Goal: Task Accomplishment & Management: Complete application form

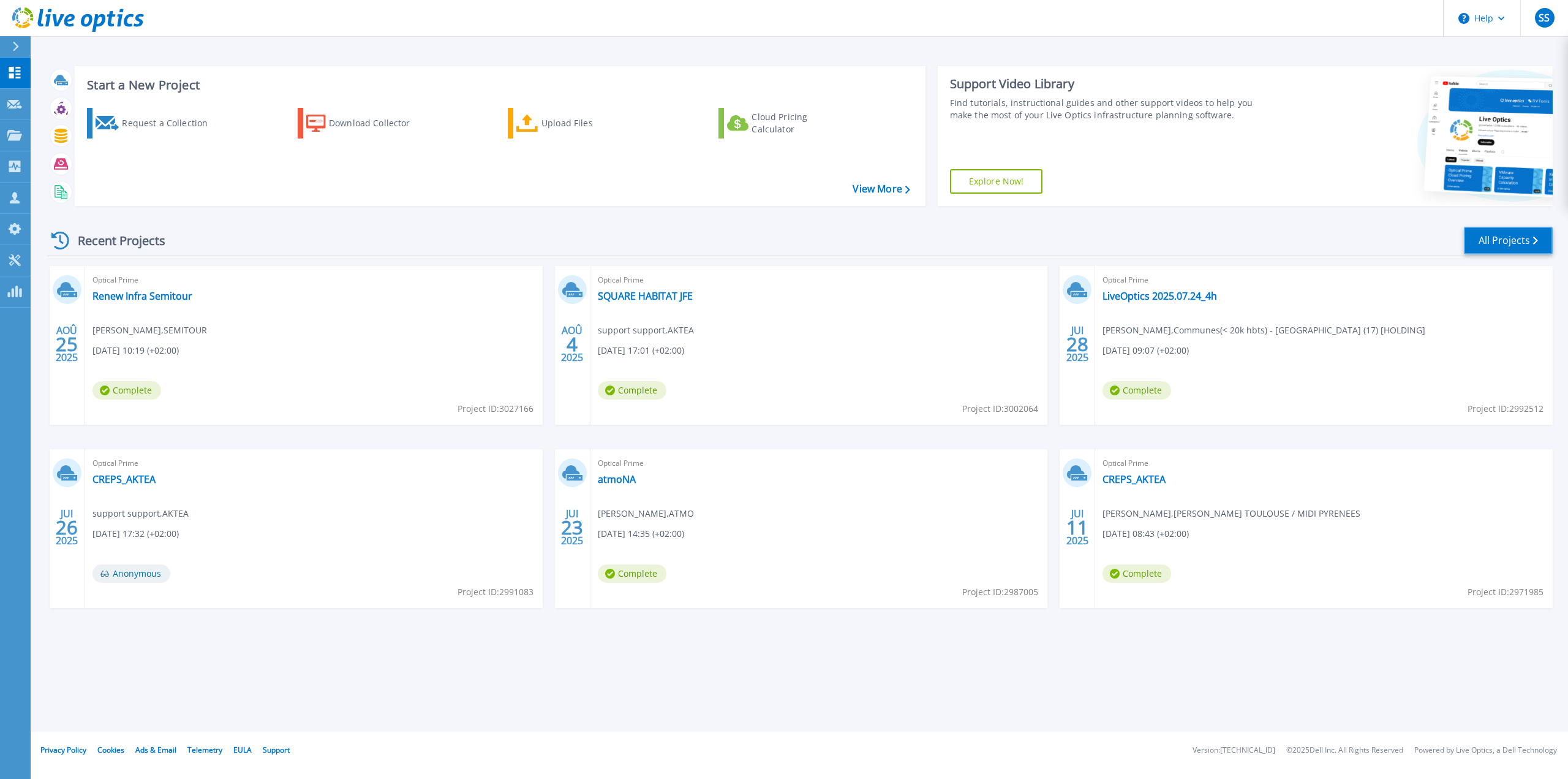
click at [1484, 237] on link "All Projects" at bounding box center [1508, 240] width 89 height 27
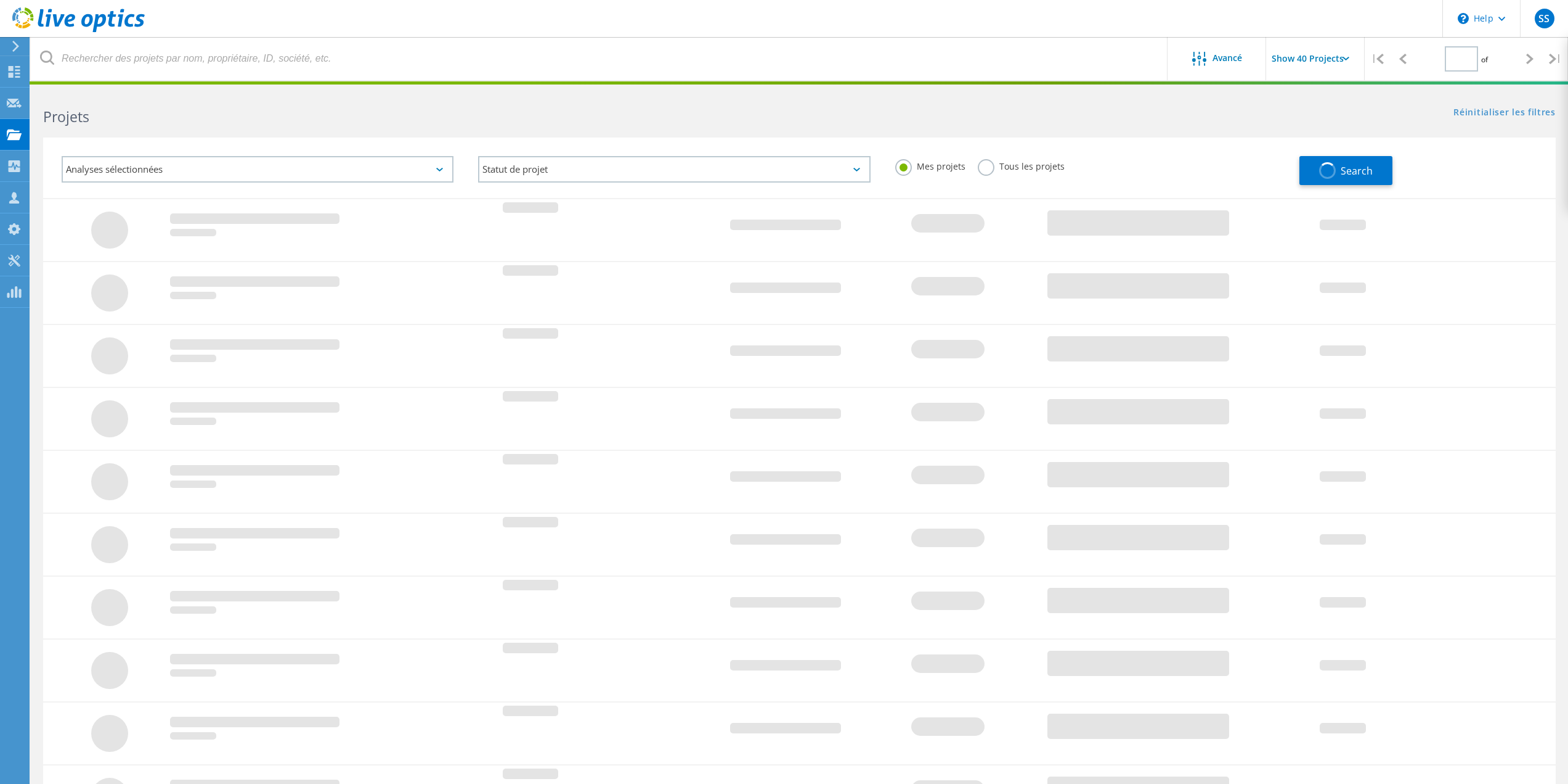
type input "1"
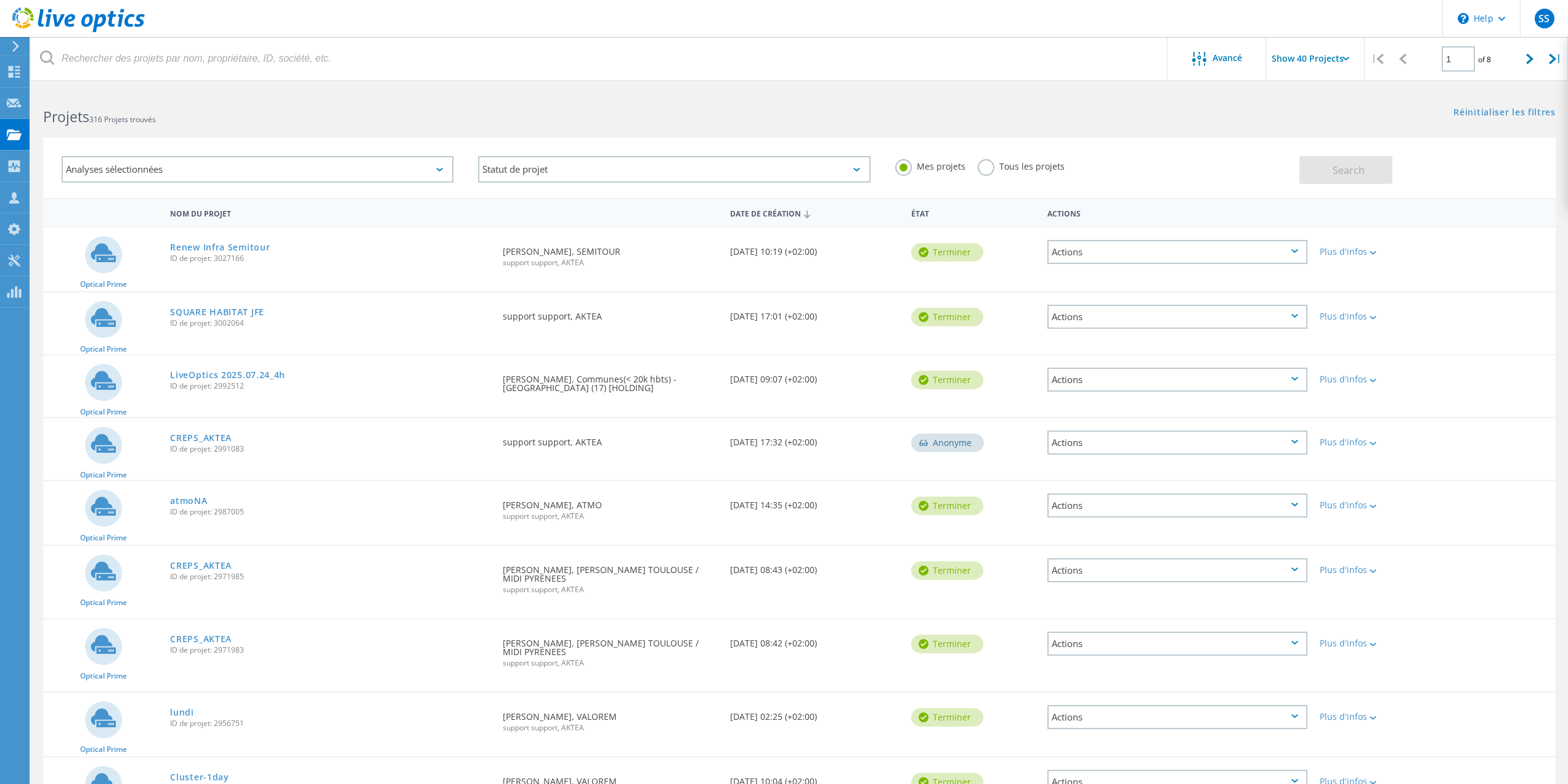
click at [90, 27] on icon at bounding box center [78, 20] width 132 height 25
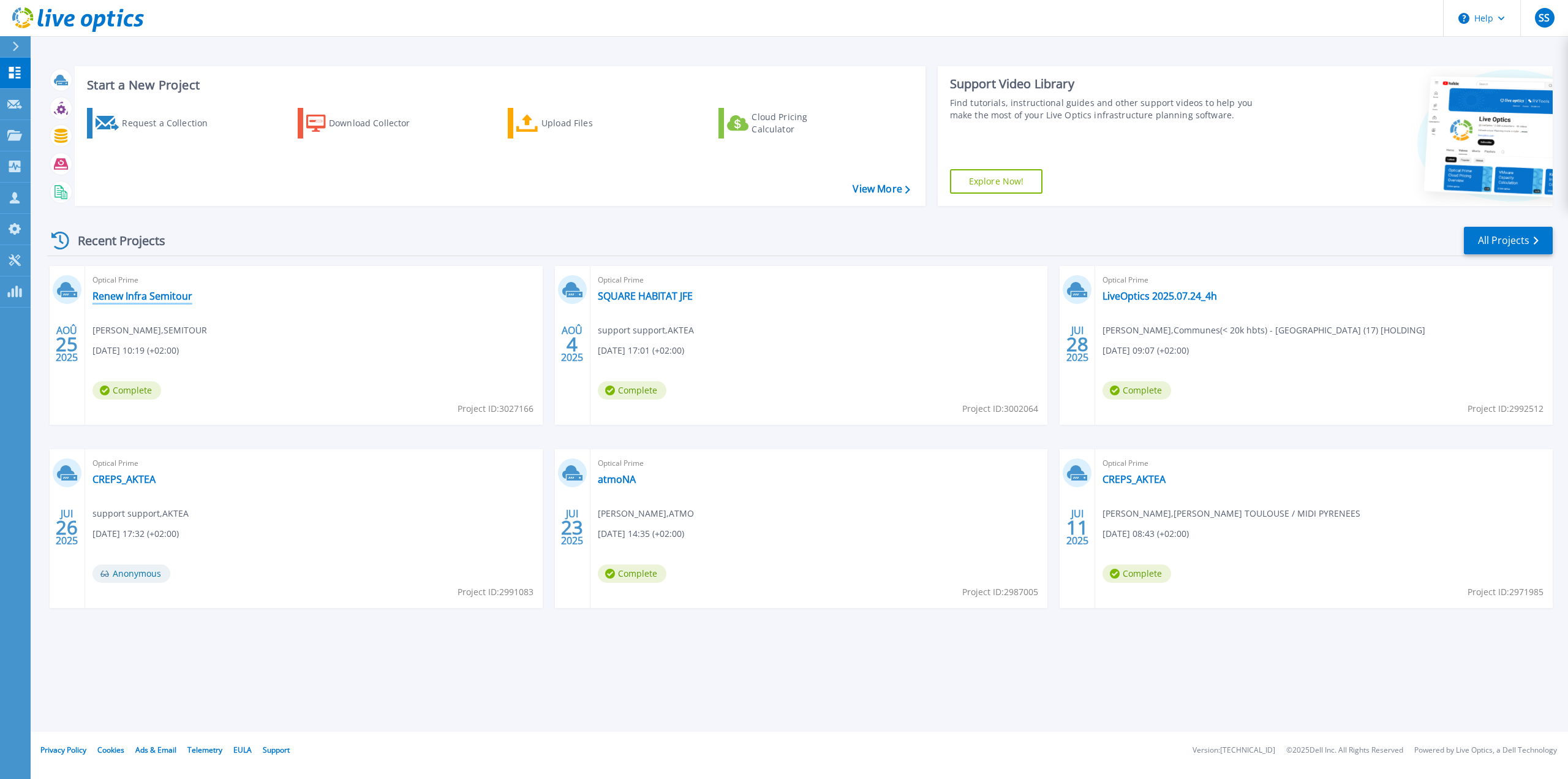
click at [181, 297] on link "Renew Infra Semitour" at bounding box center [142, 296] width 100 height 12
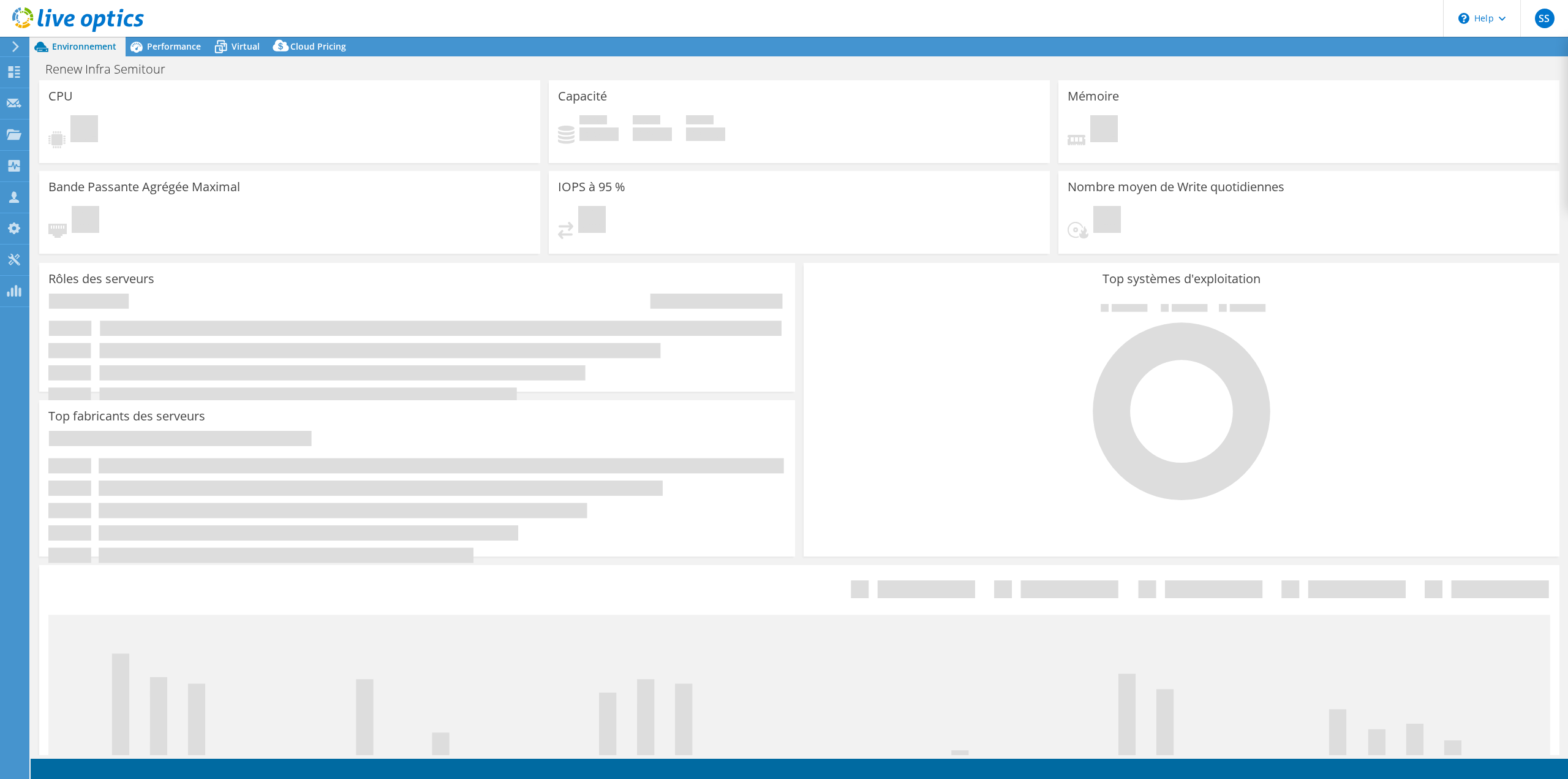
select select "USD"
select select "EULondon"
select select "EUR"
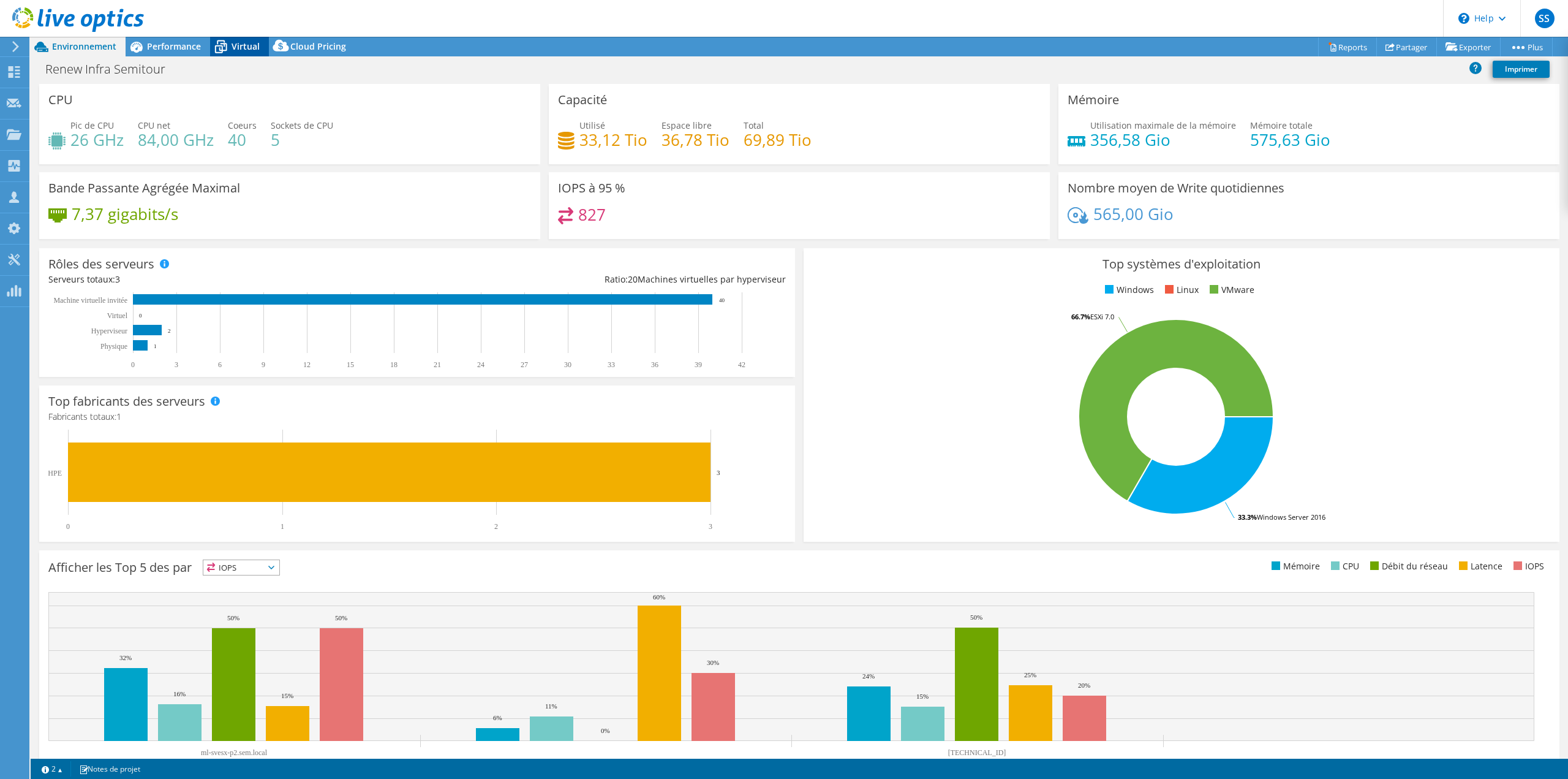
click at [225, 42] on icon at bounding box center [221, 47] width 21 height 21
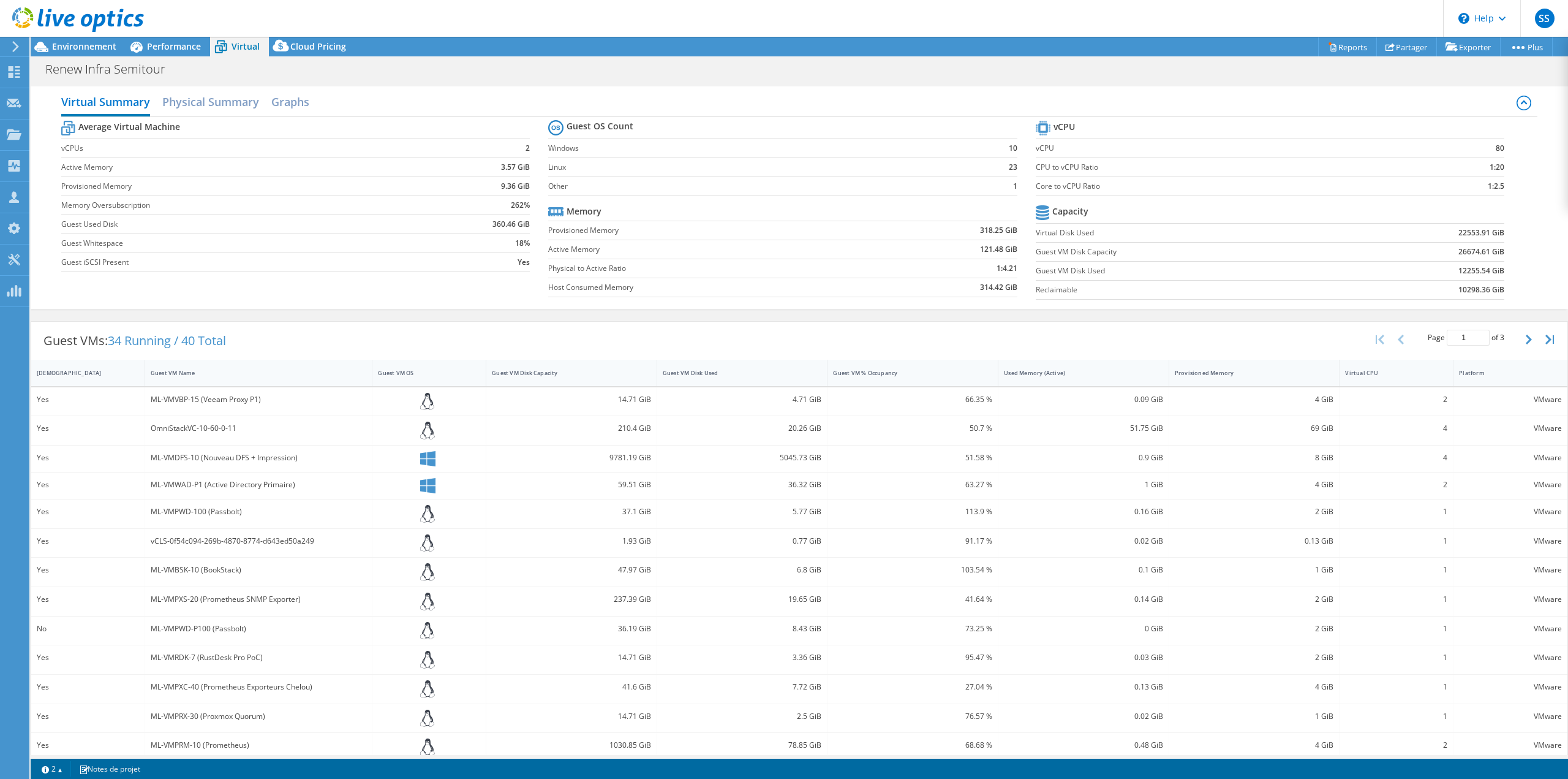
click at [71, 17] on icon at bounding box center [78, 19] width 132 height 25
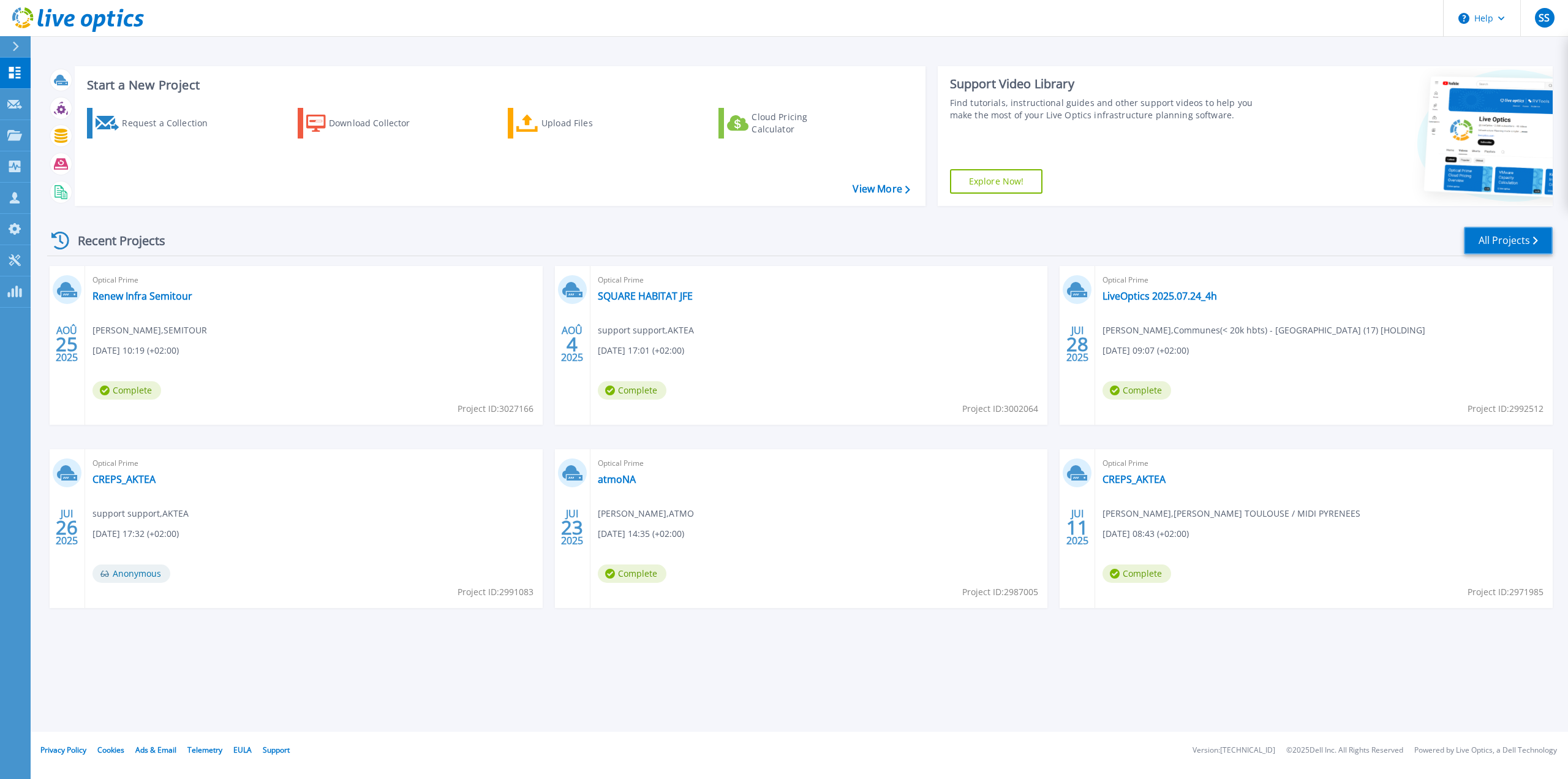
click at [1505, 240] on link "All Projects" at bounding box center [1508, 240] width 89 height 27
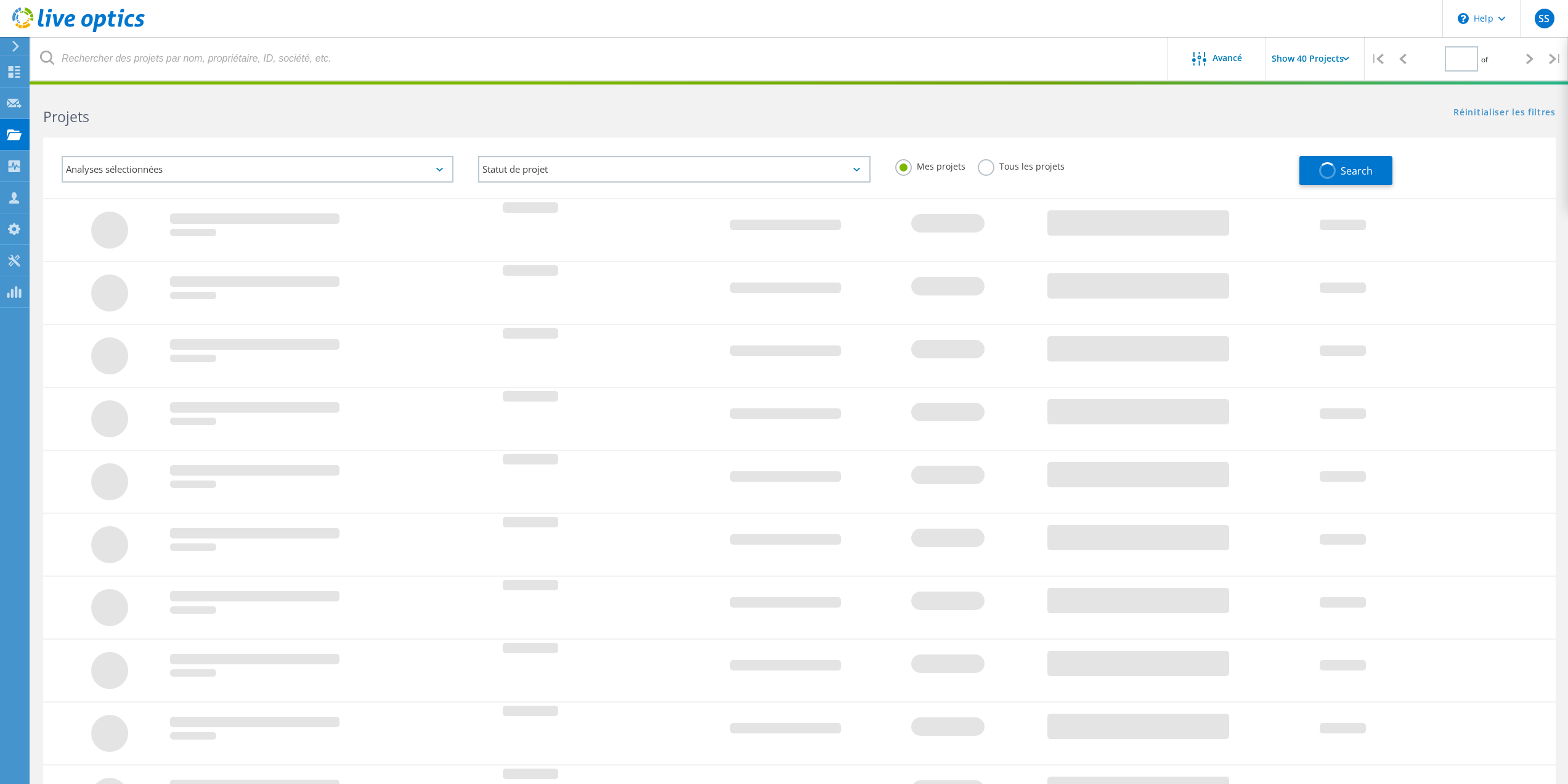
type input "1"
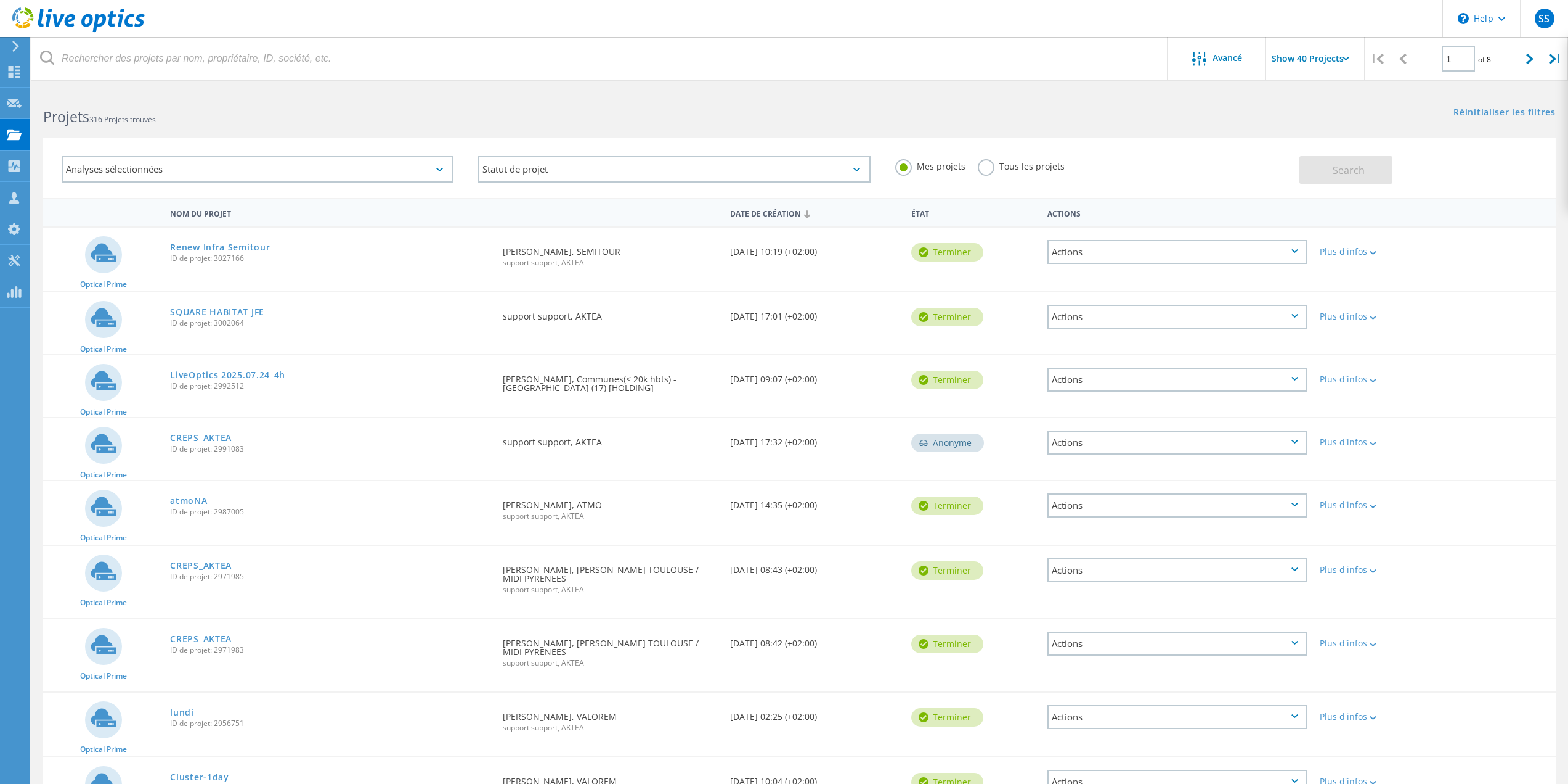
click at [92, 25] on icon at bounding box center [78, 20] width 132 height 25
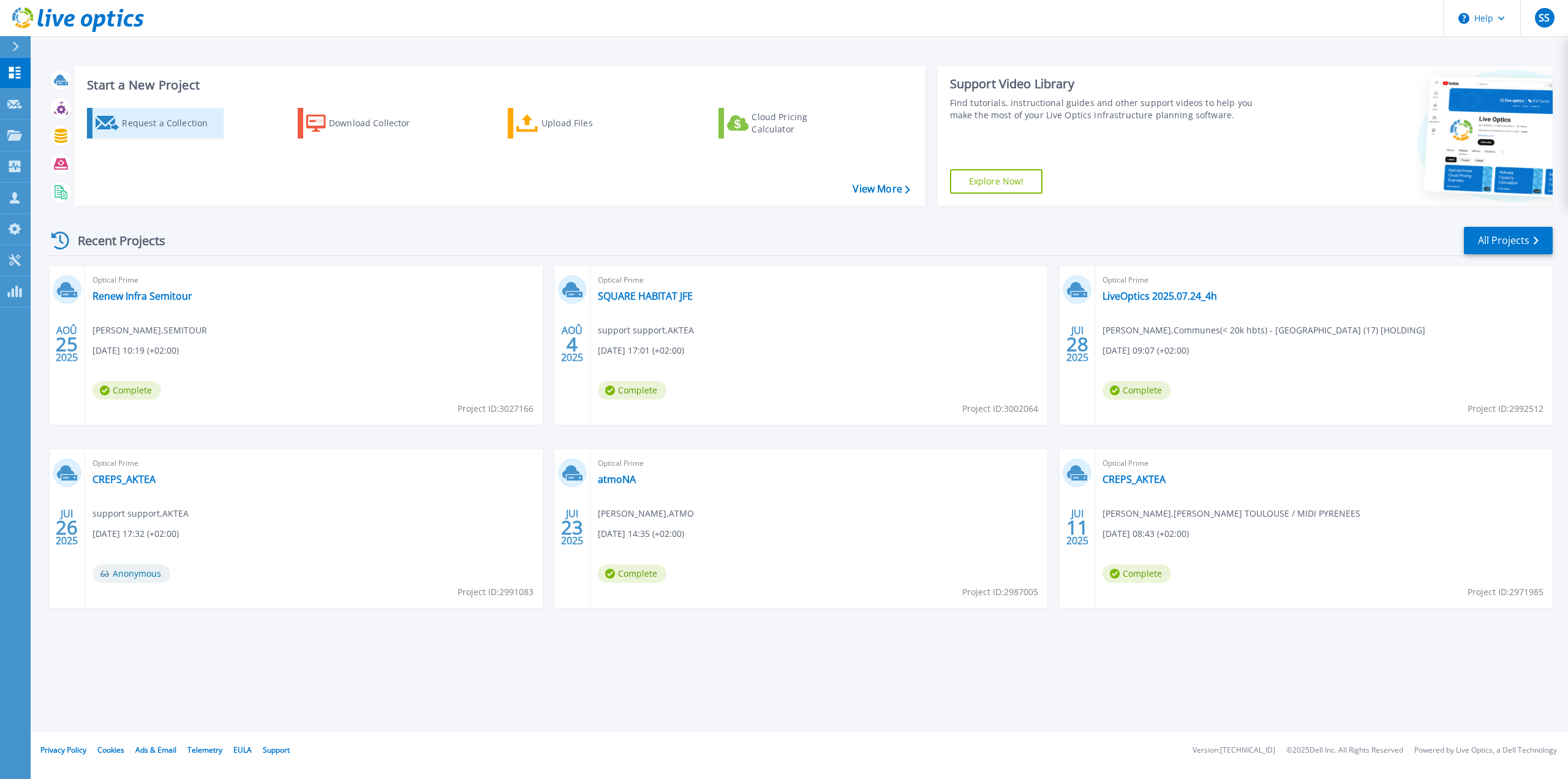
click at [165, 124] on div "Request a Collection" at bounding box center [170, 124] width 98 height 25
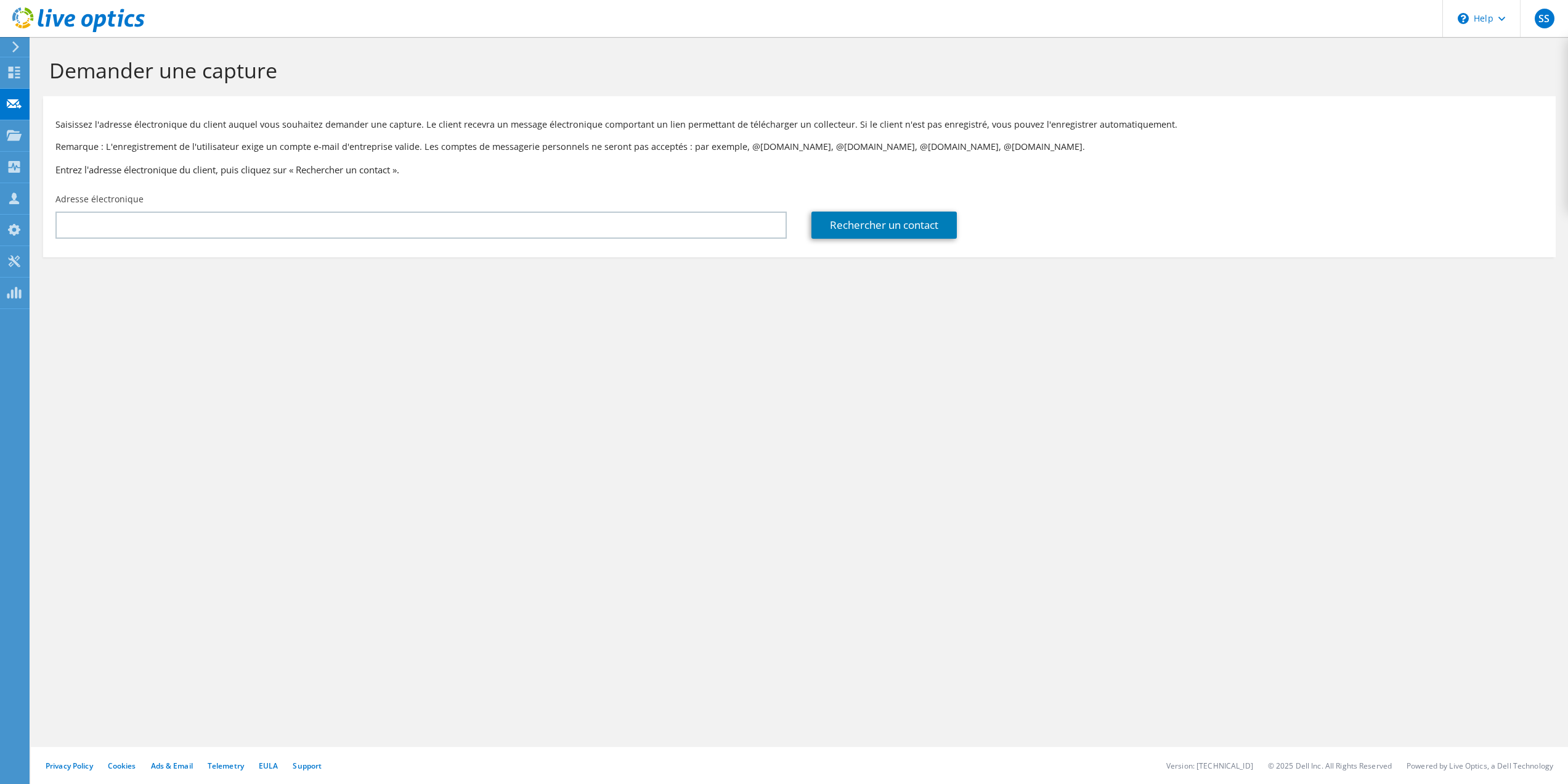
click at [252, 239] on div "Adresse électronique" at bounding box center [421, 215] width 756 height 58
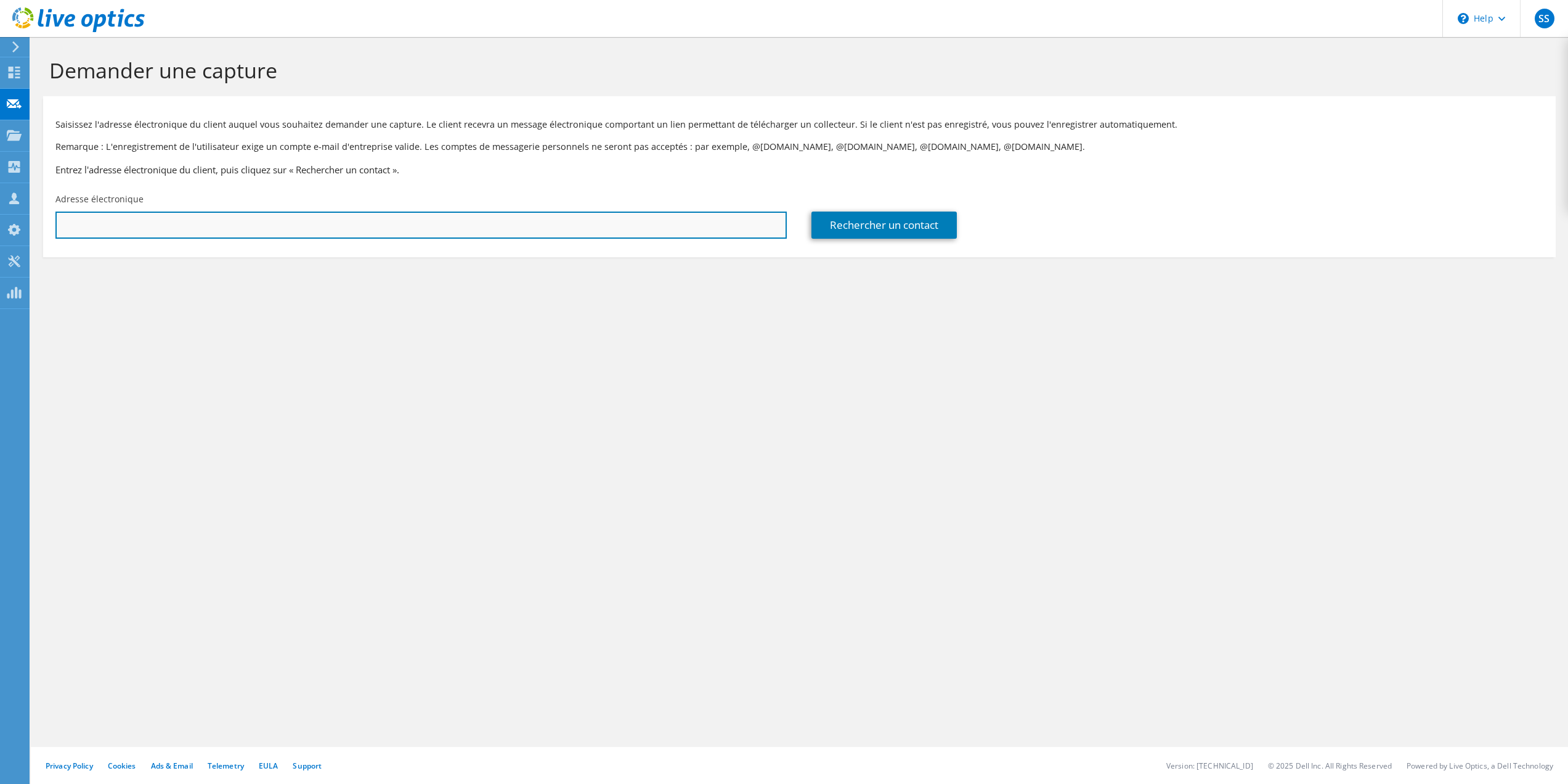
click at [248, 230] on input "text" at bounding box center [420, 225] width 731 height 28
paste input "[PERSON_NAME] <[PERSON_NAME][EMAIL_ADDRESS][DOMAIN_NAME]>"
drag, startPoint x: 122, startPoint y: 227, endPoint x: 6, endPoint y: 227, distance: 116.0
click at [7, 227] on div "SS Partenaire support support support@aktea.fr AKTEA My Profile Log Out \n Help…" at bounding box center [784, 392] width 1568 height 784
click at [184, 224] on input "j.asencio@akira.pro>" at bounding box center [420, 225] width 731 height 28
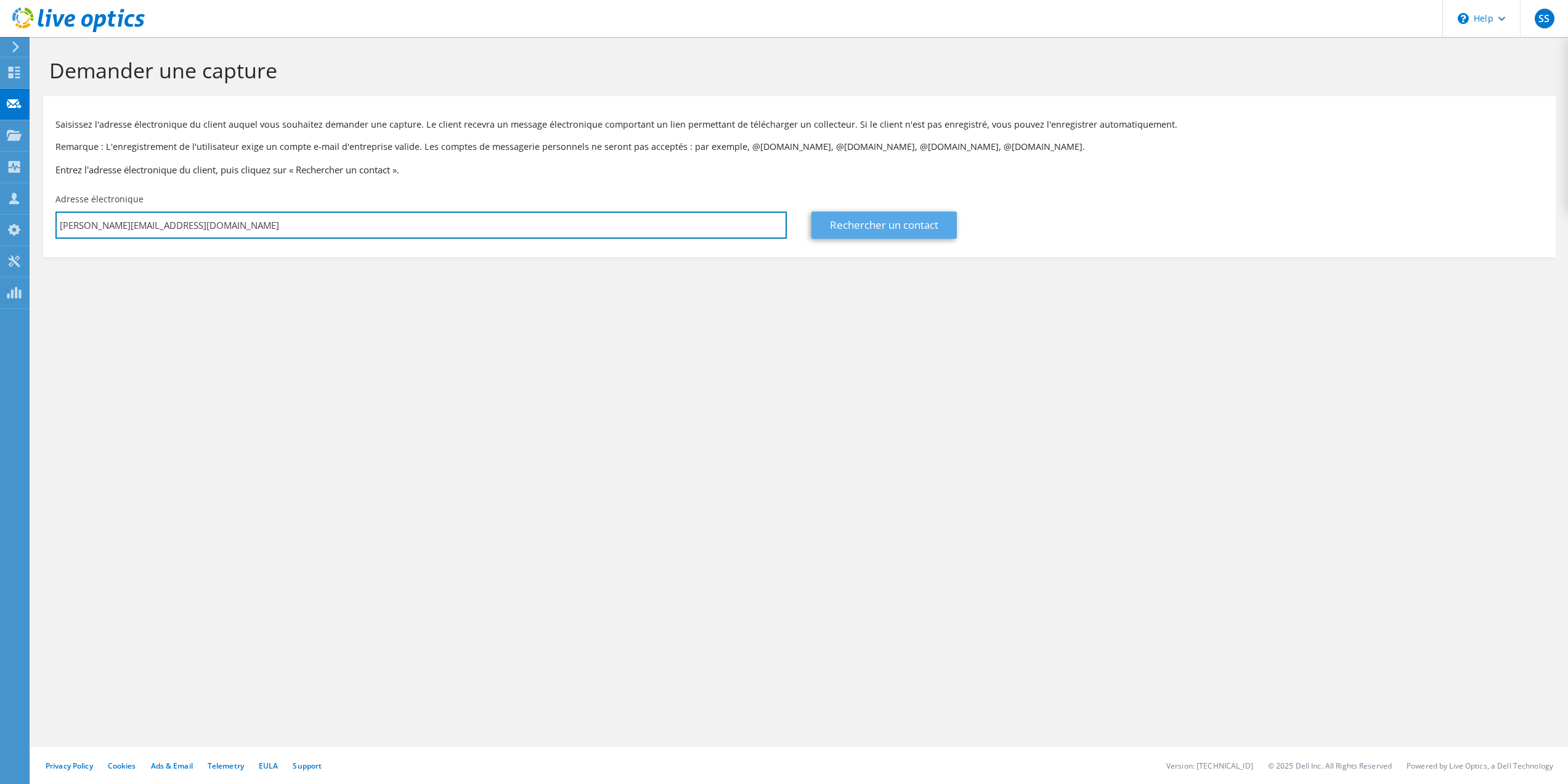
type input "j.asencio@akira.pro"
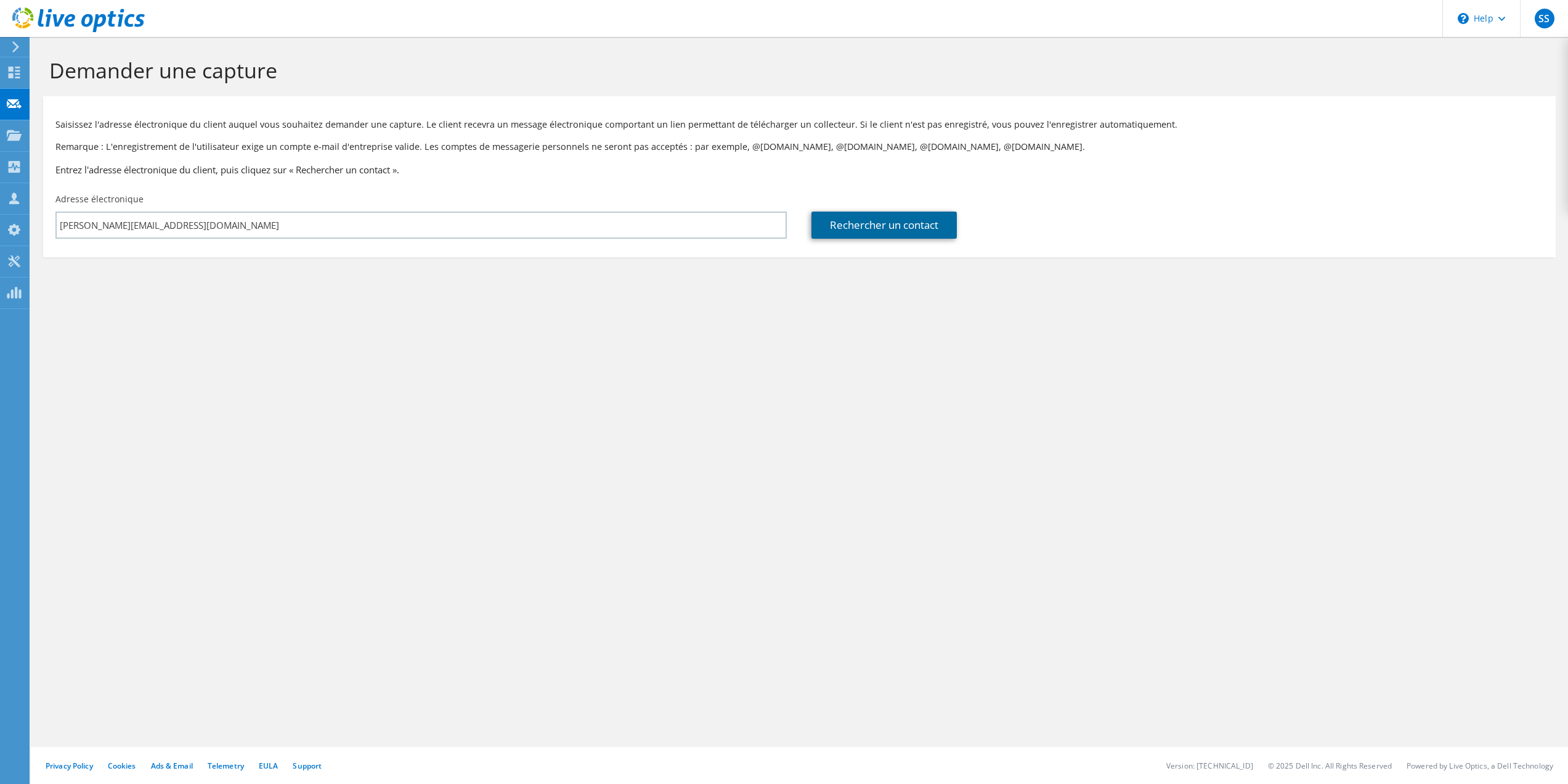
click at [864, 228] on link "Rechercher un contact" at bounding box center [884, 225] width 146 height 28
type input "AKIRA"
type input "Jordi"
type input "Asencio"
type input "[GEOGRAPHIC_DATA]"
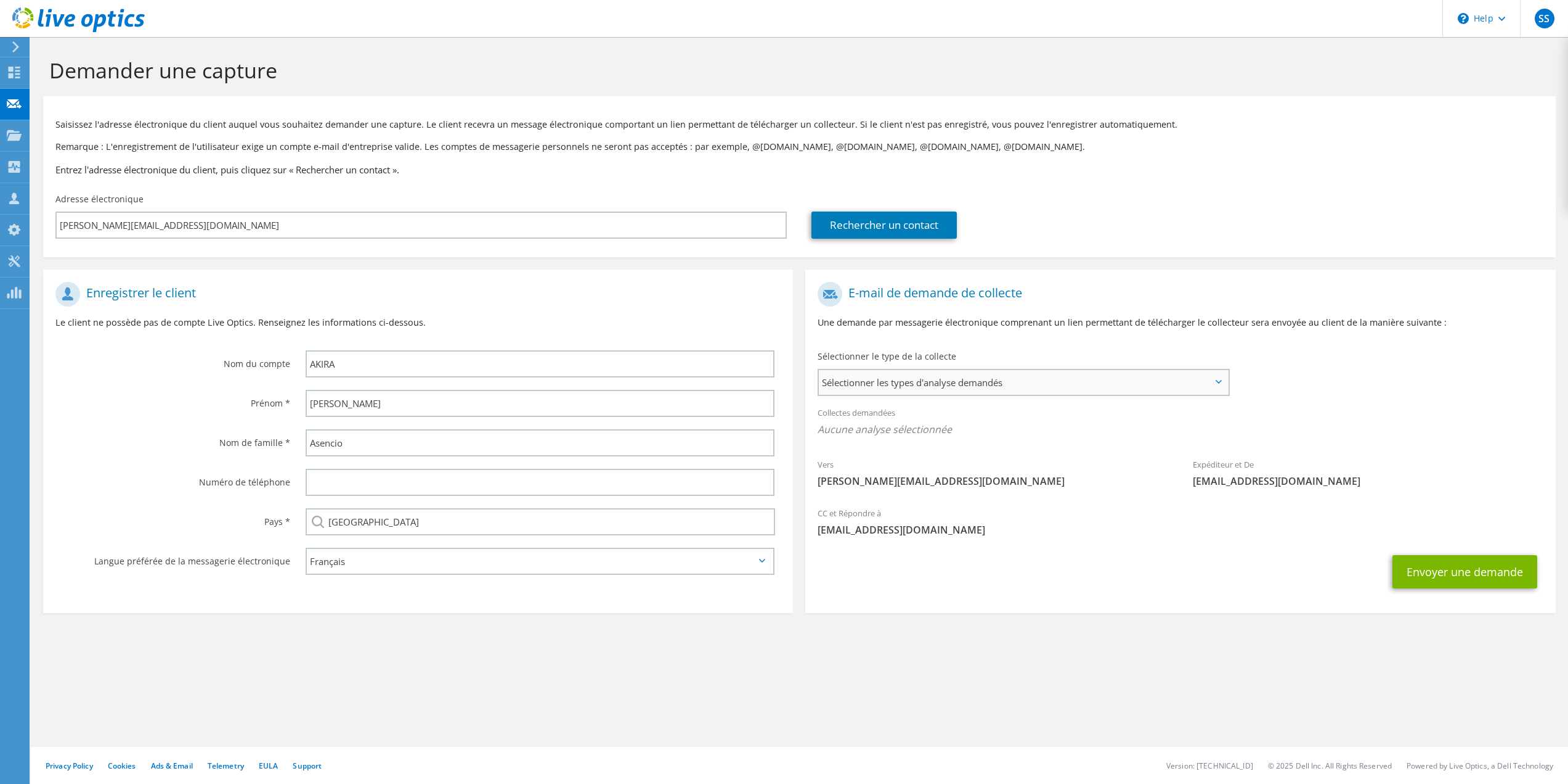
click at [915, 378] on span "Sélectionner les types d'analyse demandés" at bounding box center [1023, 382] width 409 height 25
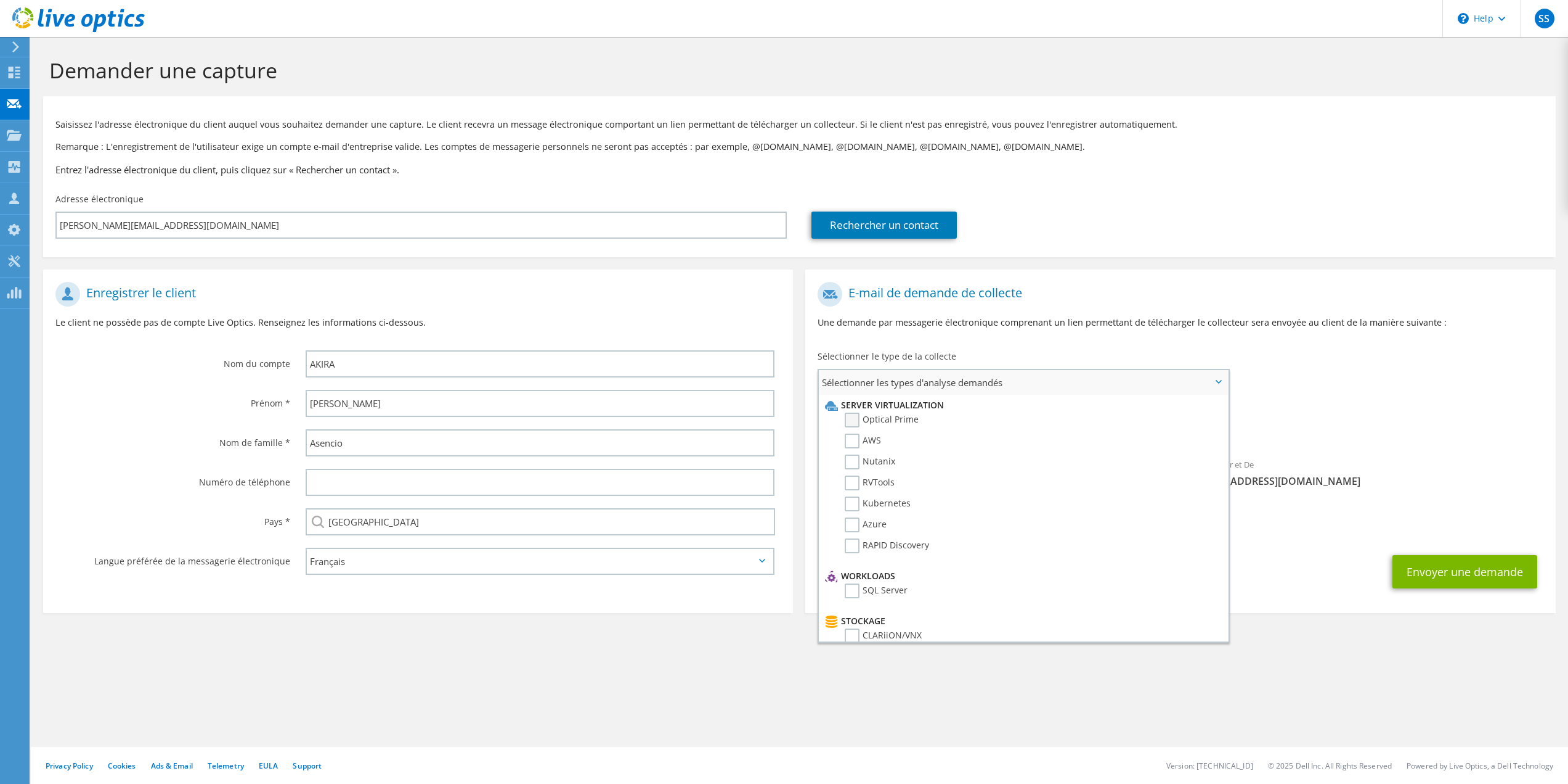
click at [854, 418] on label "Optical Prime" at bounding box center [881, 420] width 74 height 15
click at [0, 0] on input "Optical Prime" at bounding box center [0, 0] width 0 height 0
click at [445, 598] on section "Enregistrer le client Le client ne possède pas de compte Live Optics. Renseigne…" at bounding box center [418, 443] width 750 height 347
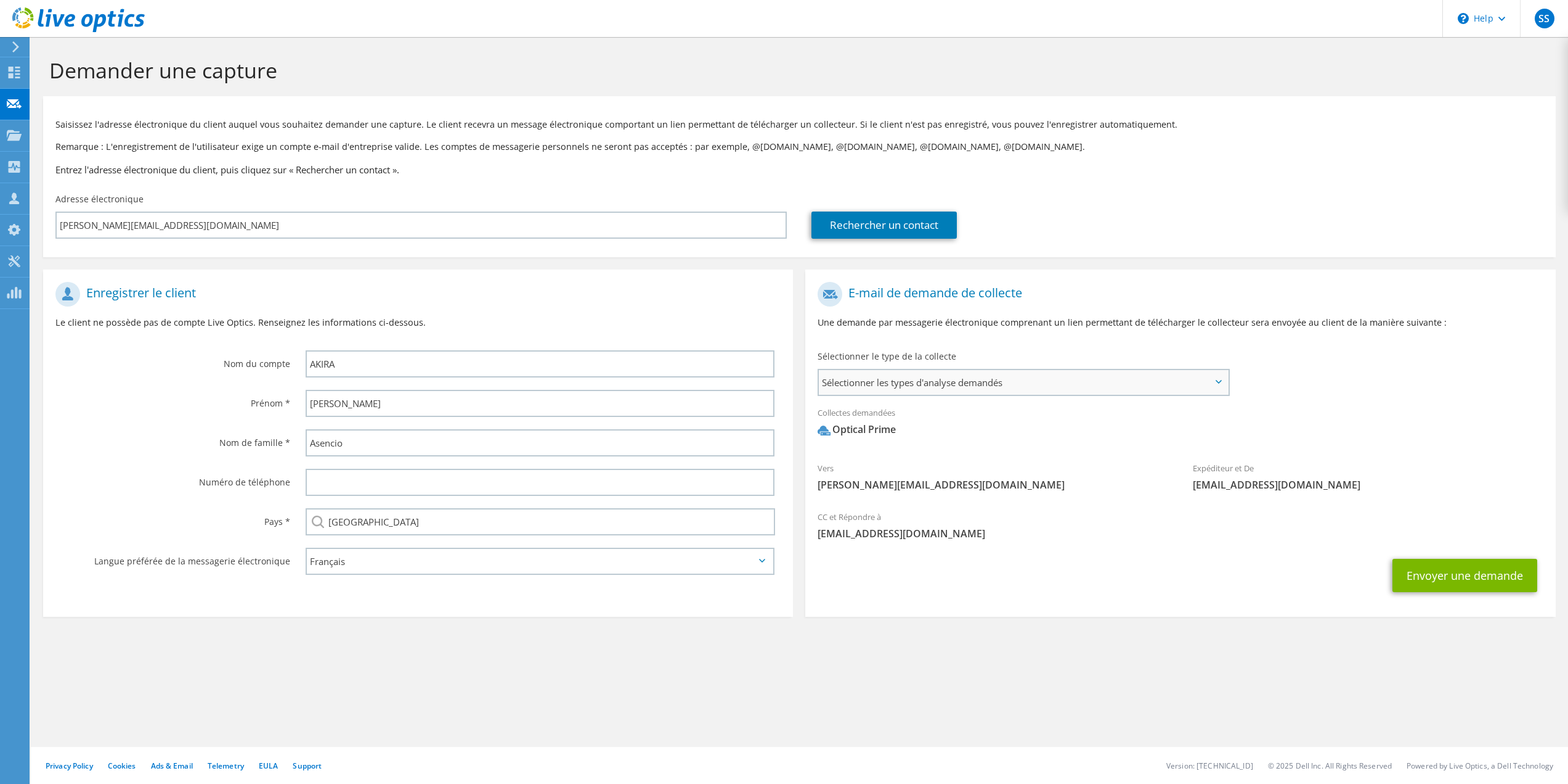
click at [1104, 372] on span "Sélectionner les types d'analyse demandés" at bounding box center [1023, 382] width 409 height 25
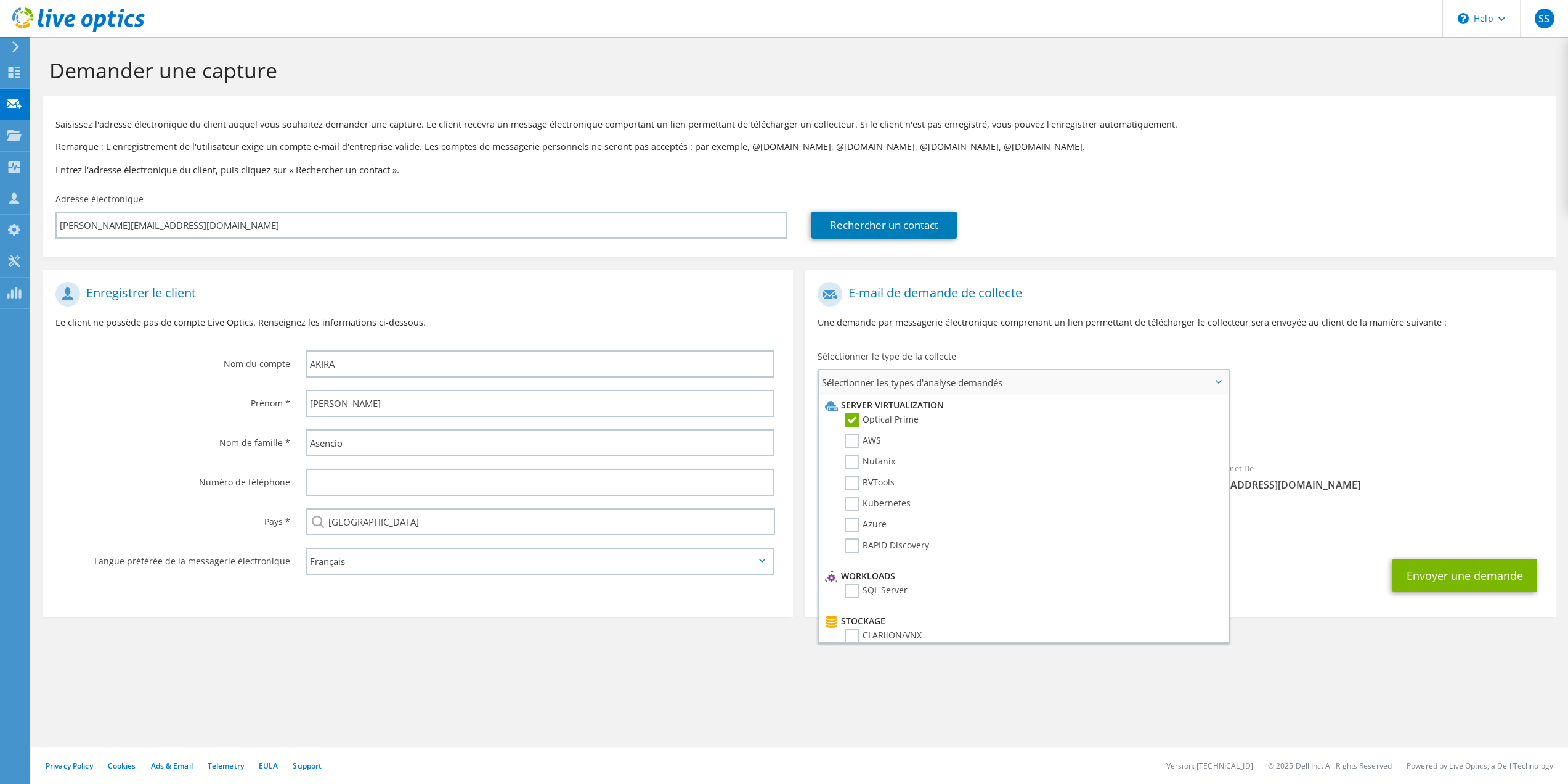
click at [1104, 372] on span "Sélectionner les types d'analyse demandés" at bounding box center [1023, 382] width 409 height 25
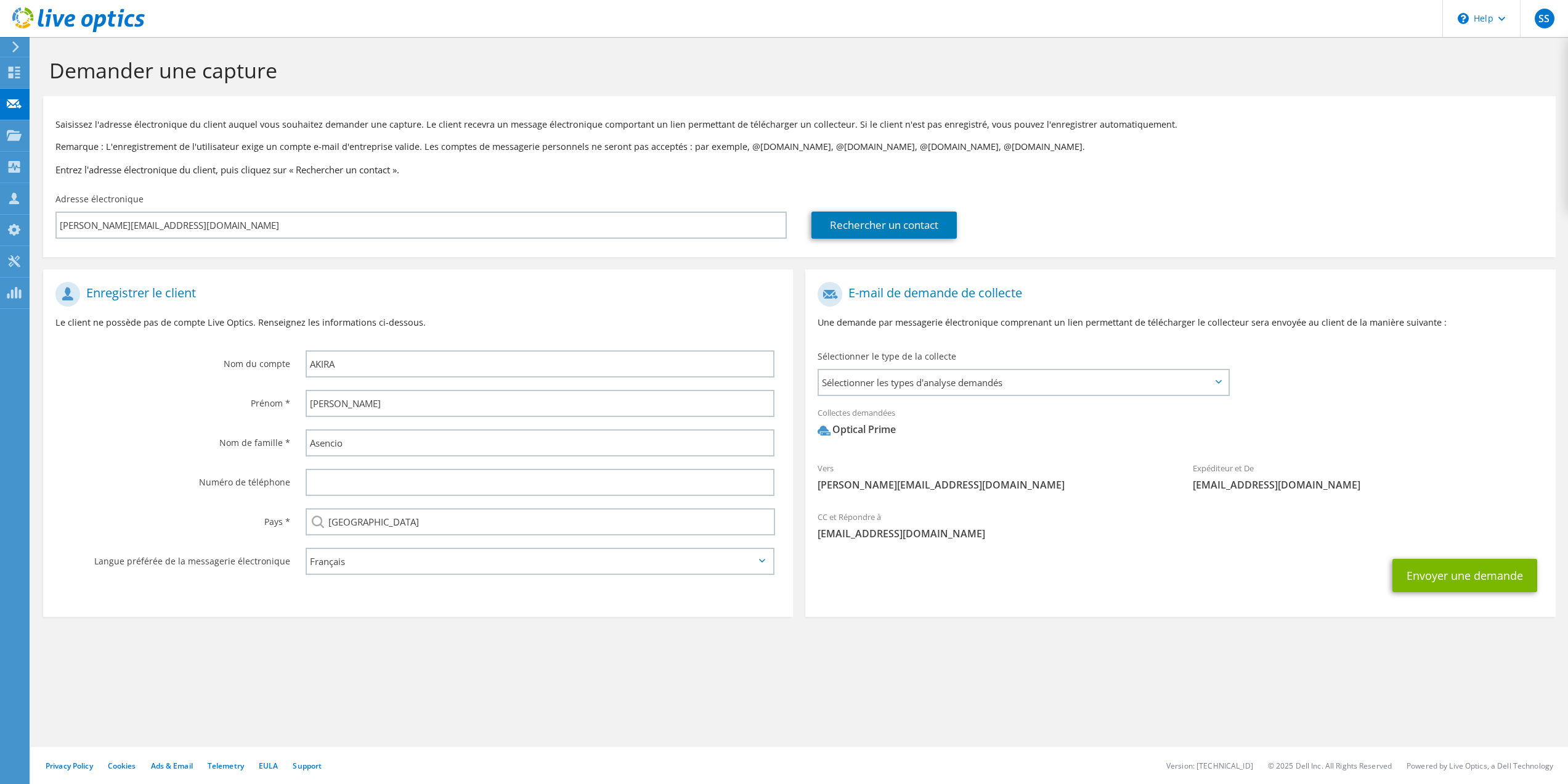
click at [1389, 402] on div "Collectes demandées Aucune analyse sélectionnée Optical Prime" at bounding box center [1181, 423] width 750 height 49
click at [1410, 572] on button "Envoyer une demande" at bounding box center [1465, 574] width 145 height 33
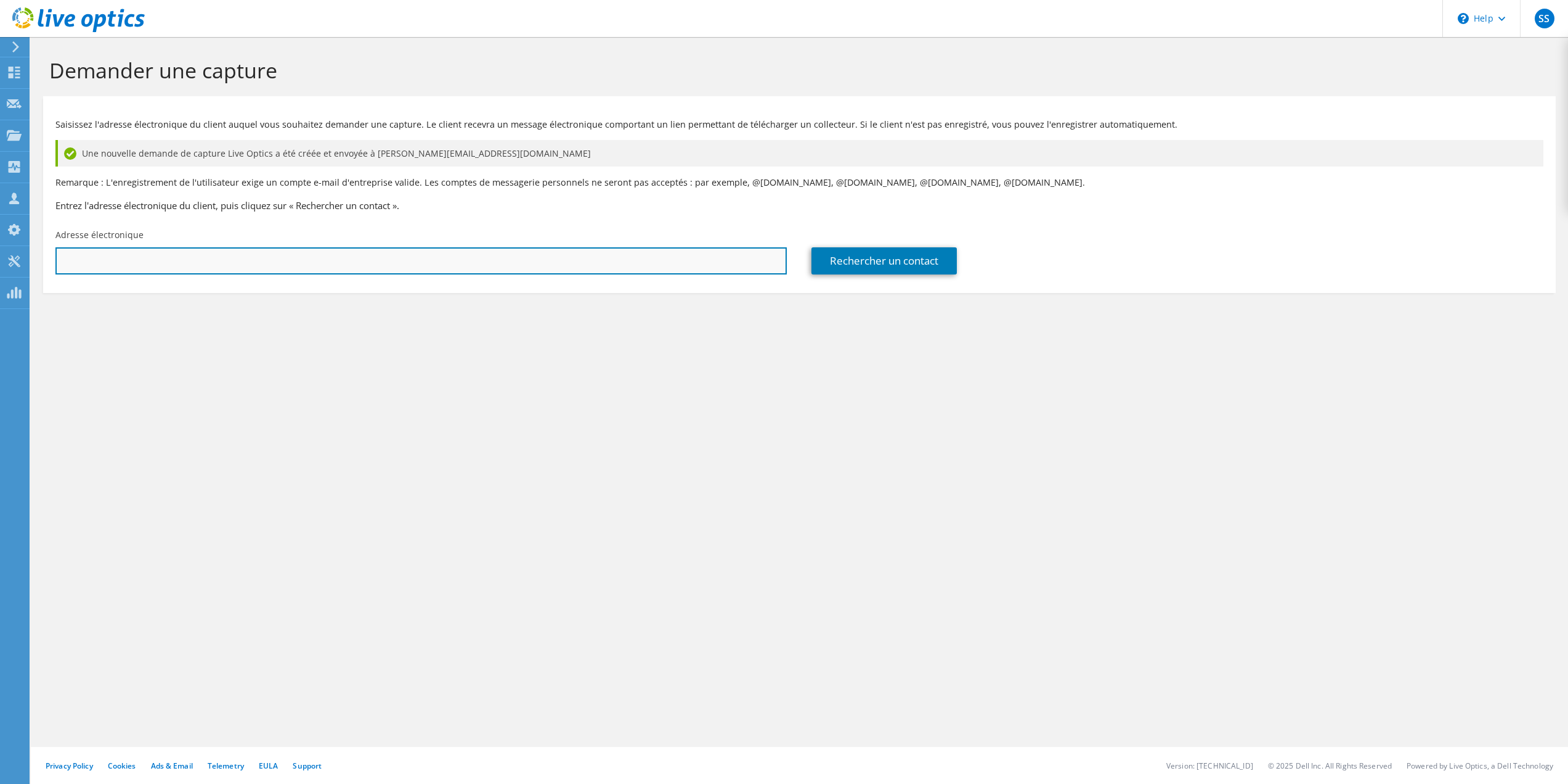
click at [244, 252] on input "text" at bounding box center [420, 260] width 731 height 28
paste input "[PERSON_NAME] <[PERSON_NAME][EMAIL_ADDRESS][DOMAIN_NAME]>"
drag, startPoint x: 123, startPoint y: 260, endPoint x: 45, endPoint y: 258, distance: 78.0
click at [15, 260] on div "SS Partenaire support support [EMAIL_ADDRESS][DOMAIN_NAME] AKTEA My Profile Log…" at bounding box center [784, 392] width 1568 height 784
click at [194, 261] on input "[PERSON_NAME][EMAIL_ADDRESS][DOMAIN_NAME]>" at bounding box center [420, 260] width 731 height 28
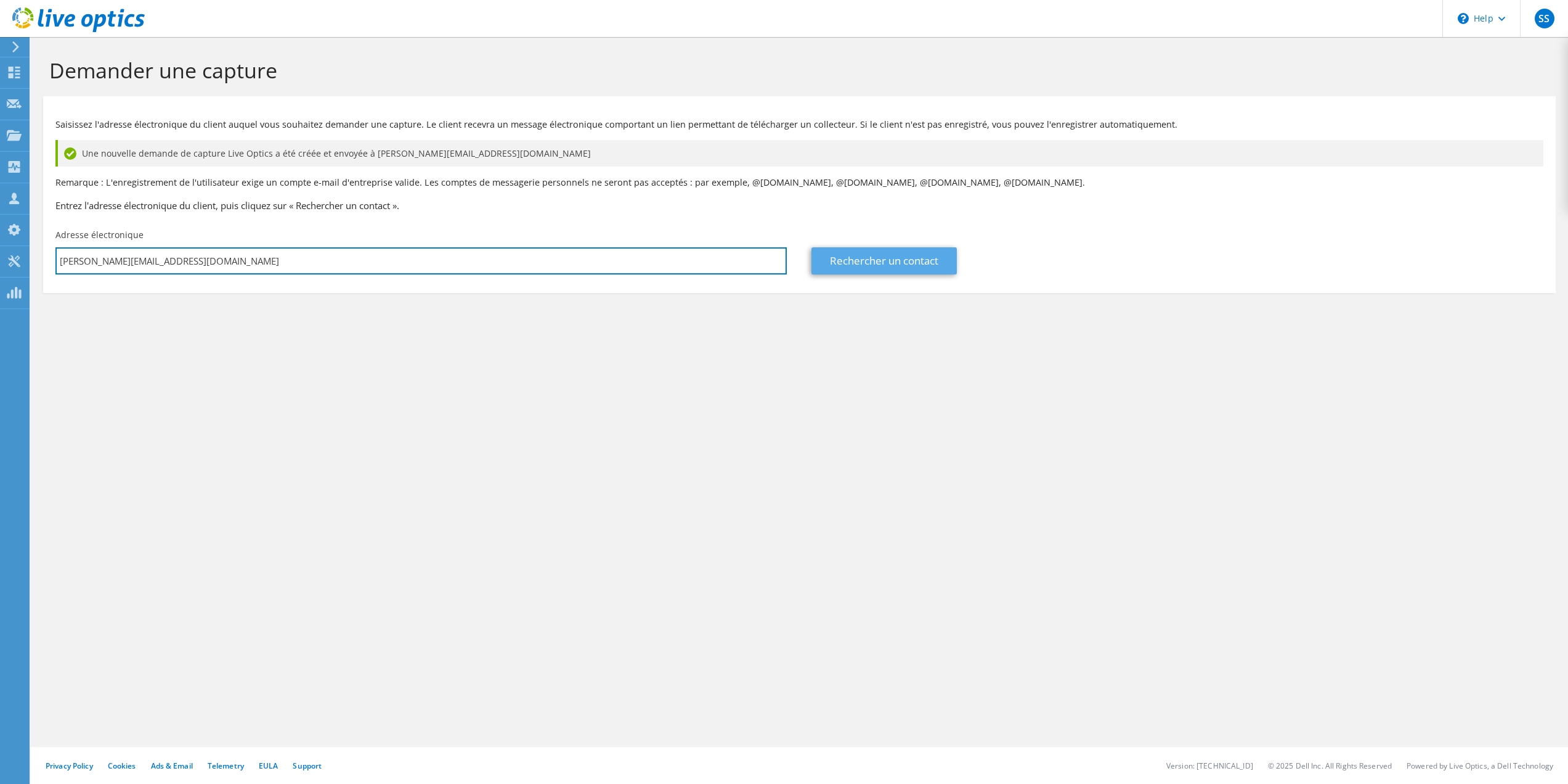
type input "[PERSON_NAME][EMAIL_ADDRESS][DOMAIN_NAME]"
click at [889, 249] on link "Rechercher un contact" at bounding box center [884, 260] width 146 height 28
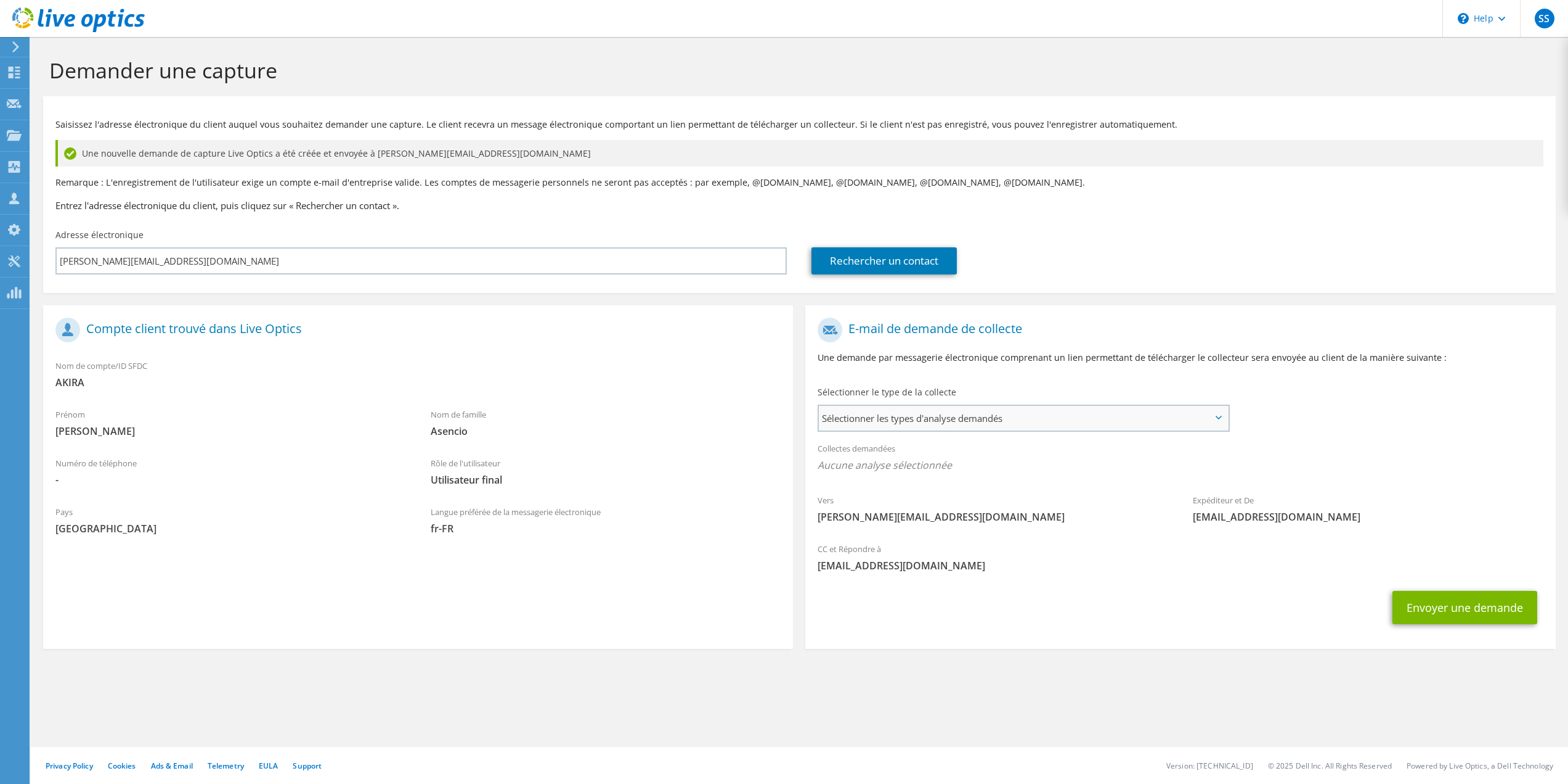
click at [912, 420] on span "Sélectionner les types d'analyse demandés" at bounding box center [1023, 418] width 409 height 25
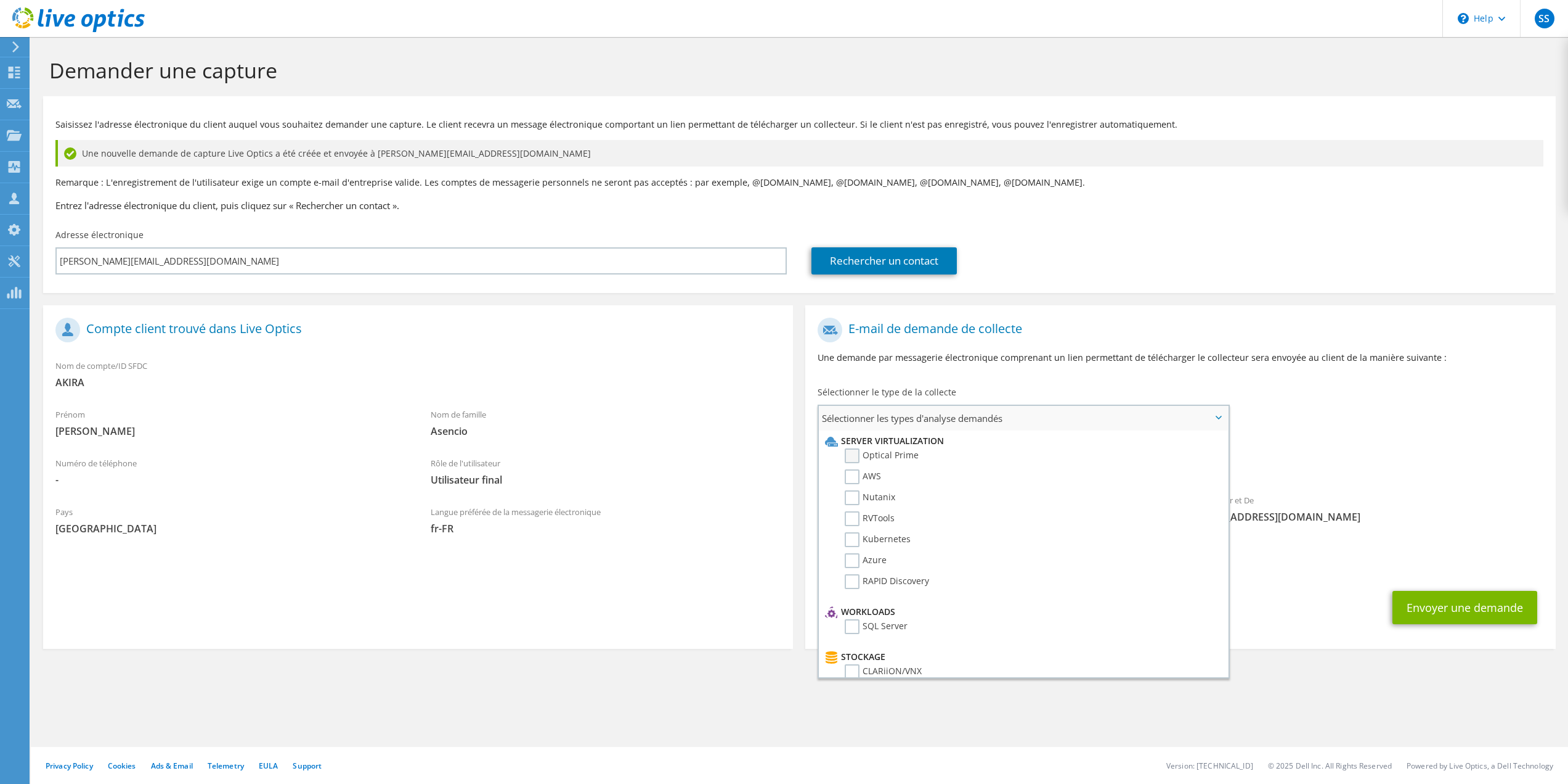
click at [854, 457] on label "Optical Prime" at bounding box center [881, 455] width 74 height 15
click at [0, 0] on input "Optical Prime" at bounding box center [0, 0] width 0 height 0
click at [1475, 612] on button "Envoyer une demande" at bounding box center [1465, 611] width 145 height 33
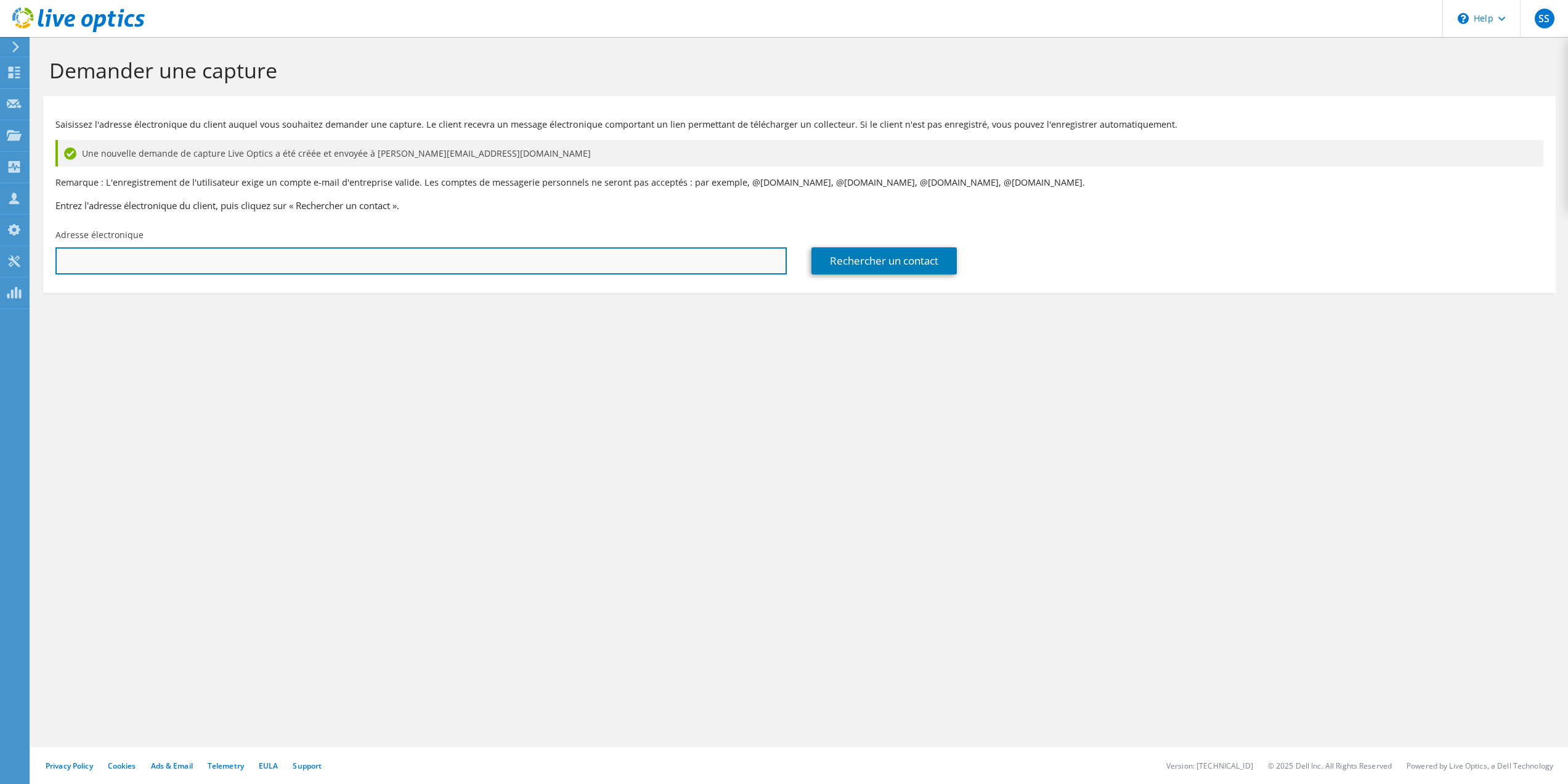
click at [598, 270] on input "text" at bounding box center [420, 260] width 731 height 28
paste input "[PERSON_NAME][EMAIL_ADDRESS][DOMAIN_NAME]"
type input "[PERSON_NAME][EMAIL_ADDRESS][DOMAIN_NAME]"
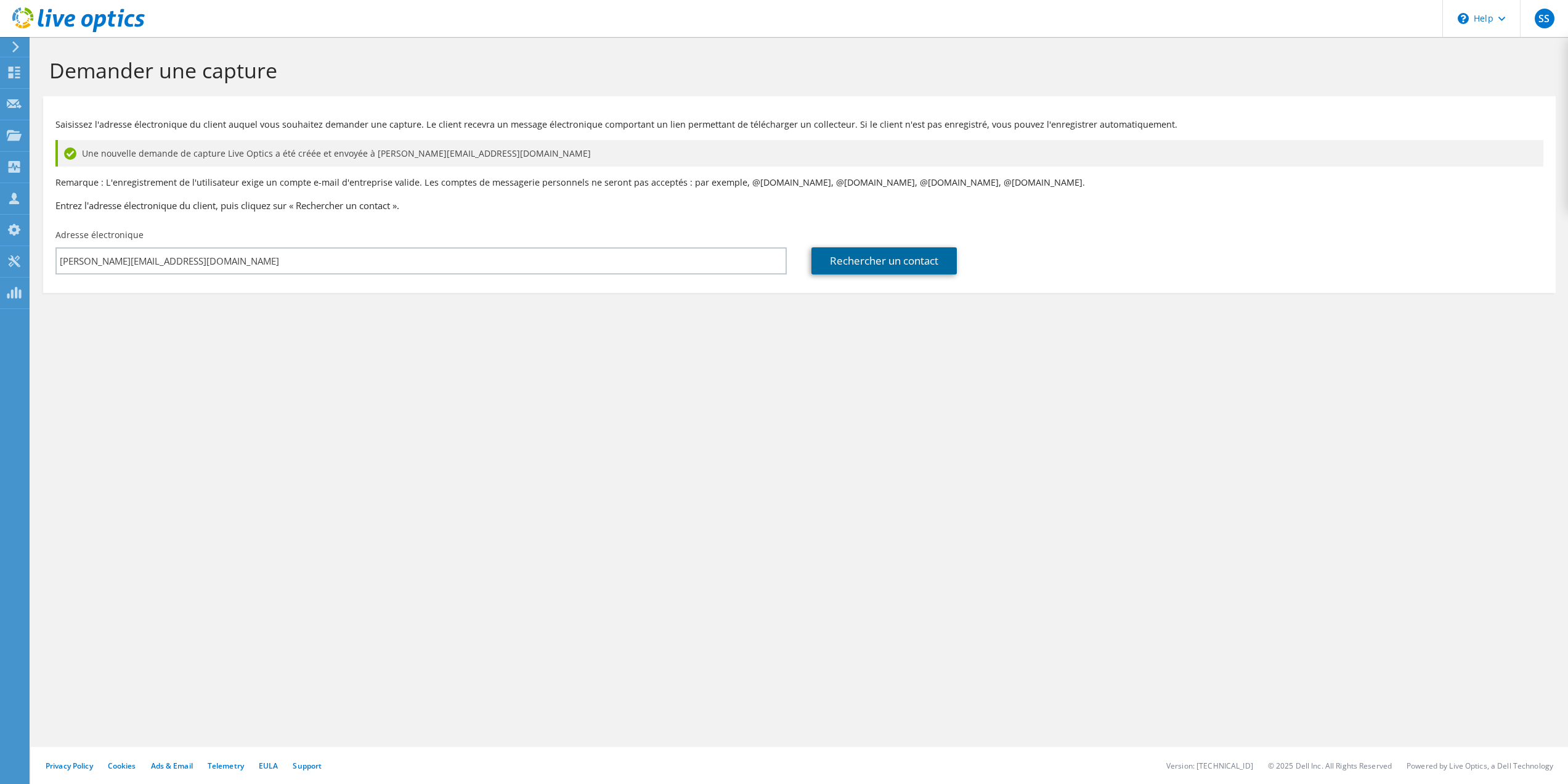
click at [874, 259] on link "Rechercher un contact" at bounding box center [884, 260] width 146 height 28
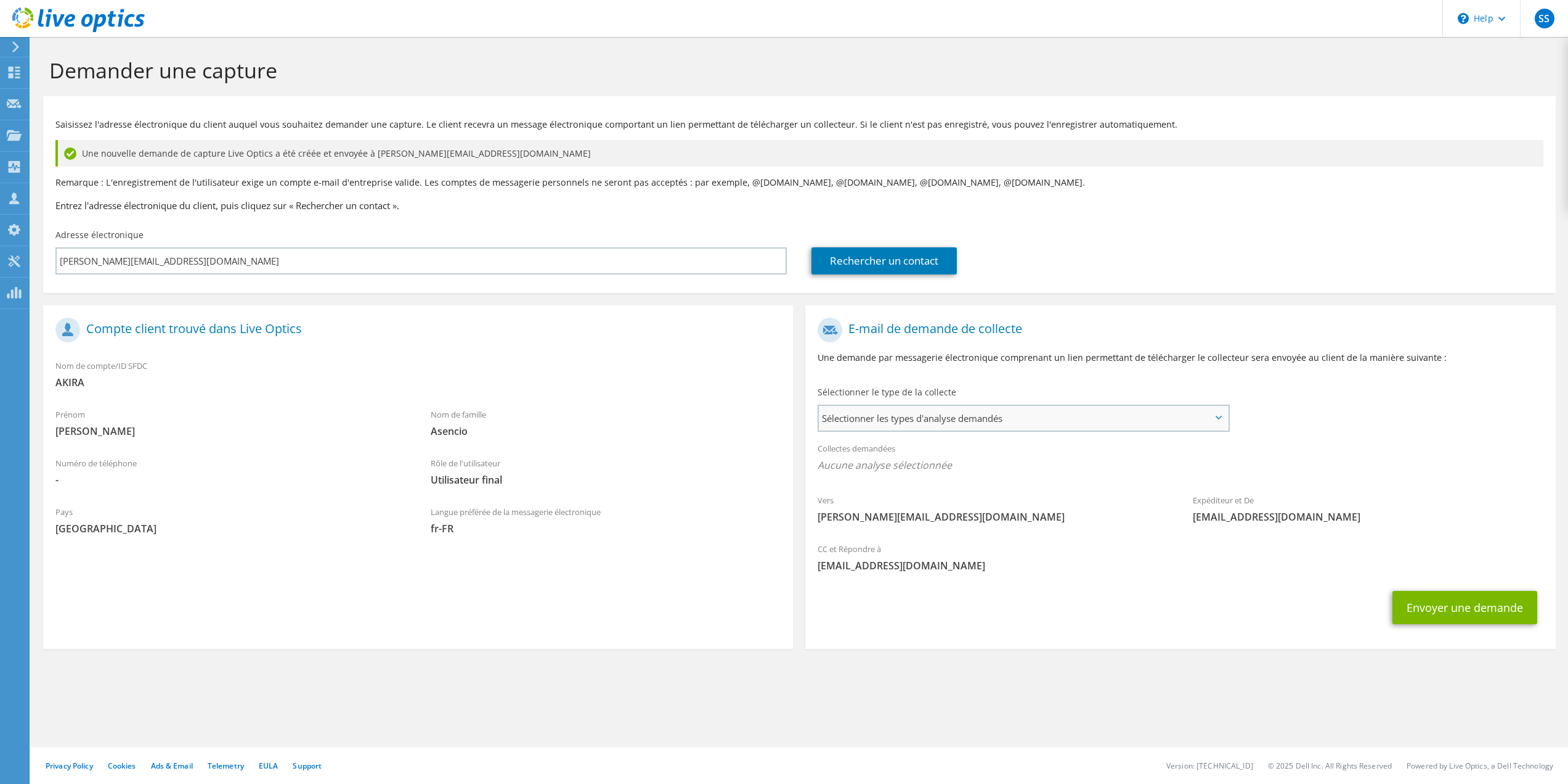
click at [849, 420] on span "Sélectionner les types d'analyse demandés" at bounding box center [1023, 418] width 409 height 25
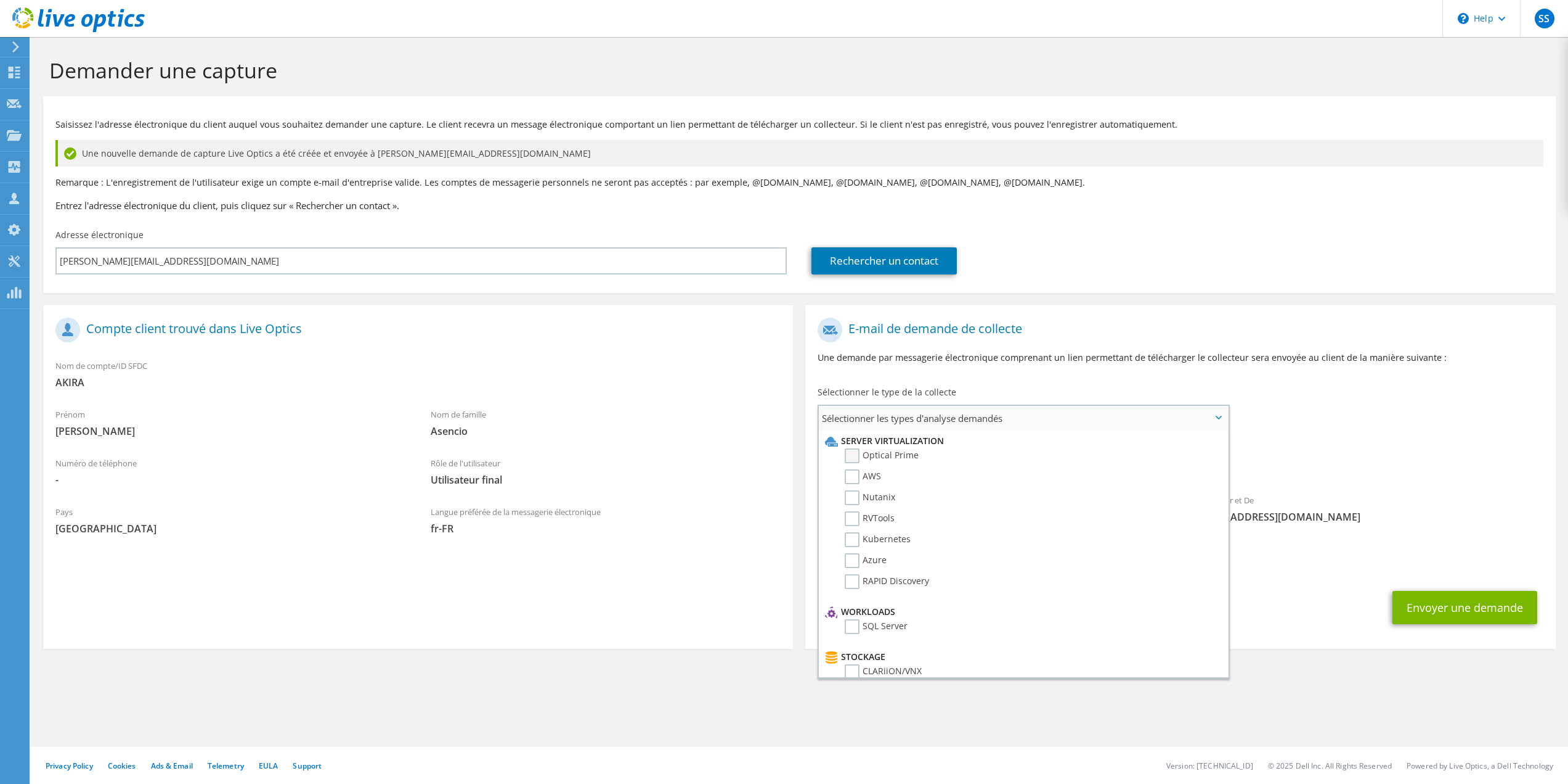
click at [854, 453] on label "Optical Prime" at bounding box center [881, 455] width 74 height 15
click at [0, 0] on input "Optical Prime" at bounding box center [0, 0] width 0 height 0
click at [1145, 187] on p "Remarque : L'enregistrement de l'utilisateur exige un compte e-mail d'entrepris…" at bounding box center [799, 182] width 1488 height 13
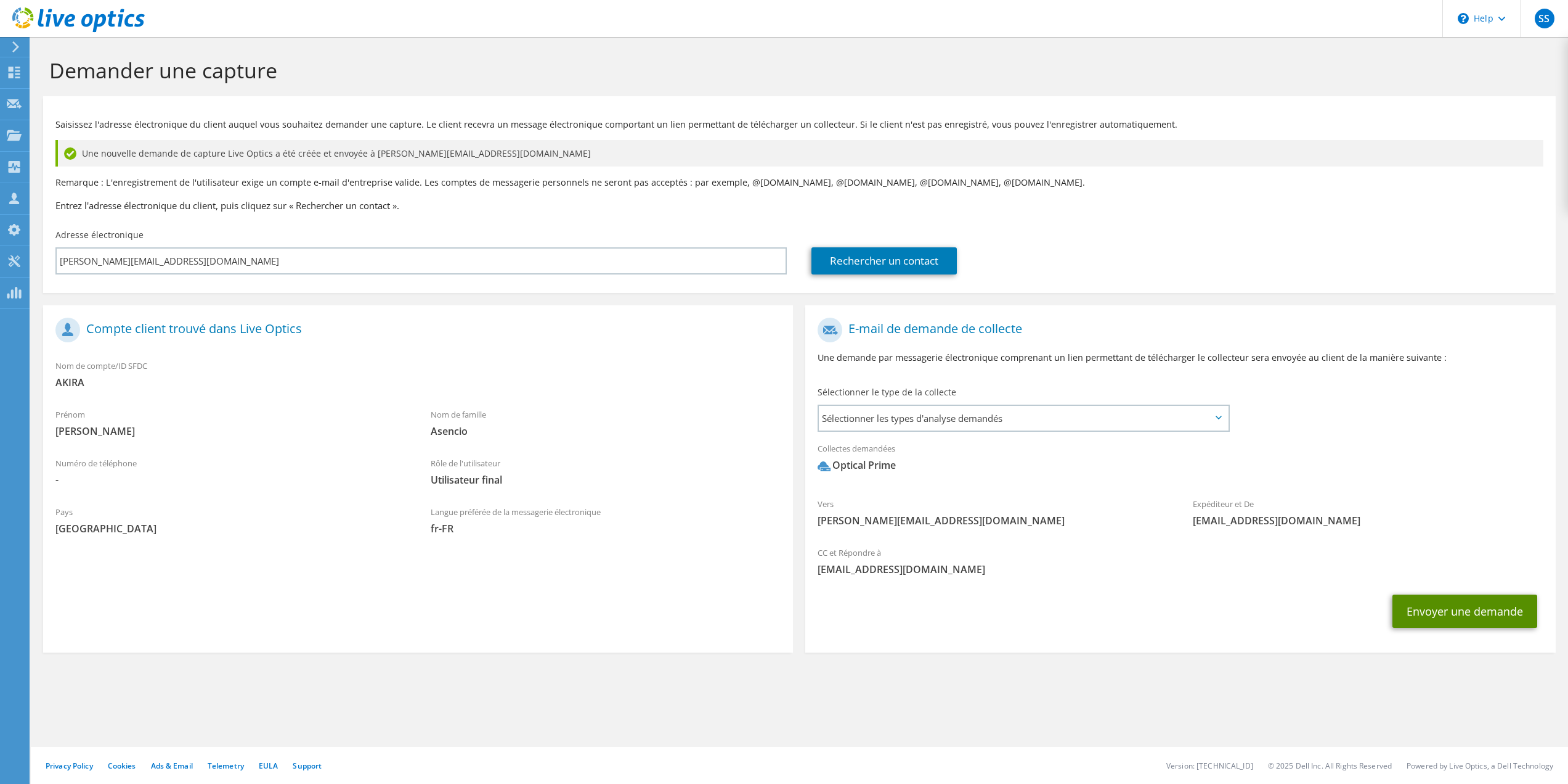
click at [1439, 608] on button "Envoyer une demande" at bounding box center [1465, 611] width 145 height 33
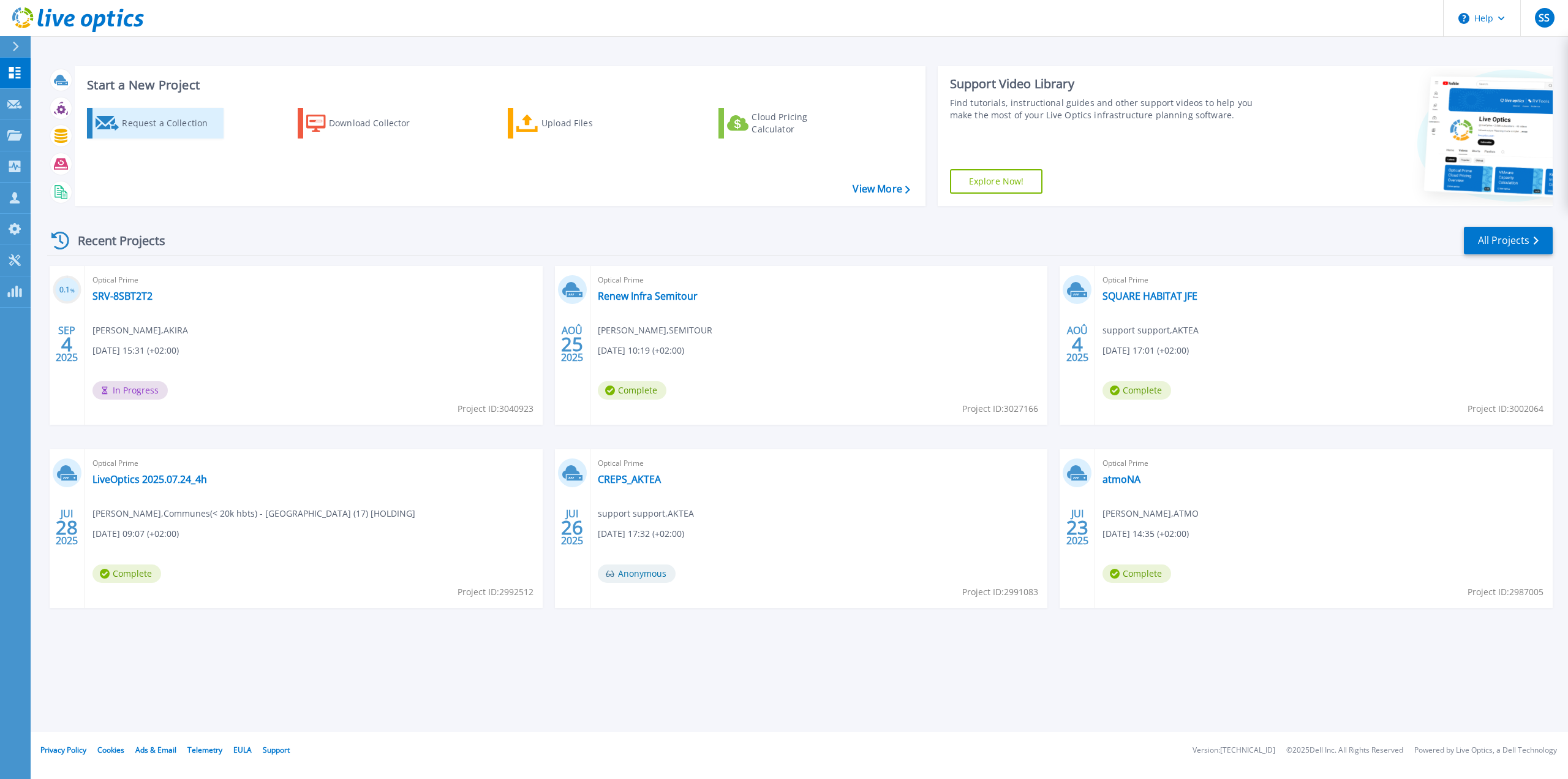
click at [171, 129] on div "Request a Collection" at bounding box center [170, 124] width 98 height 25
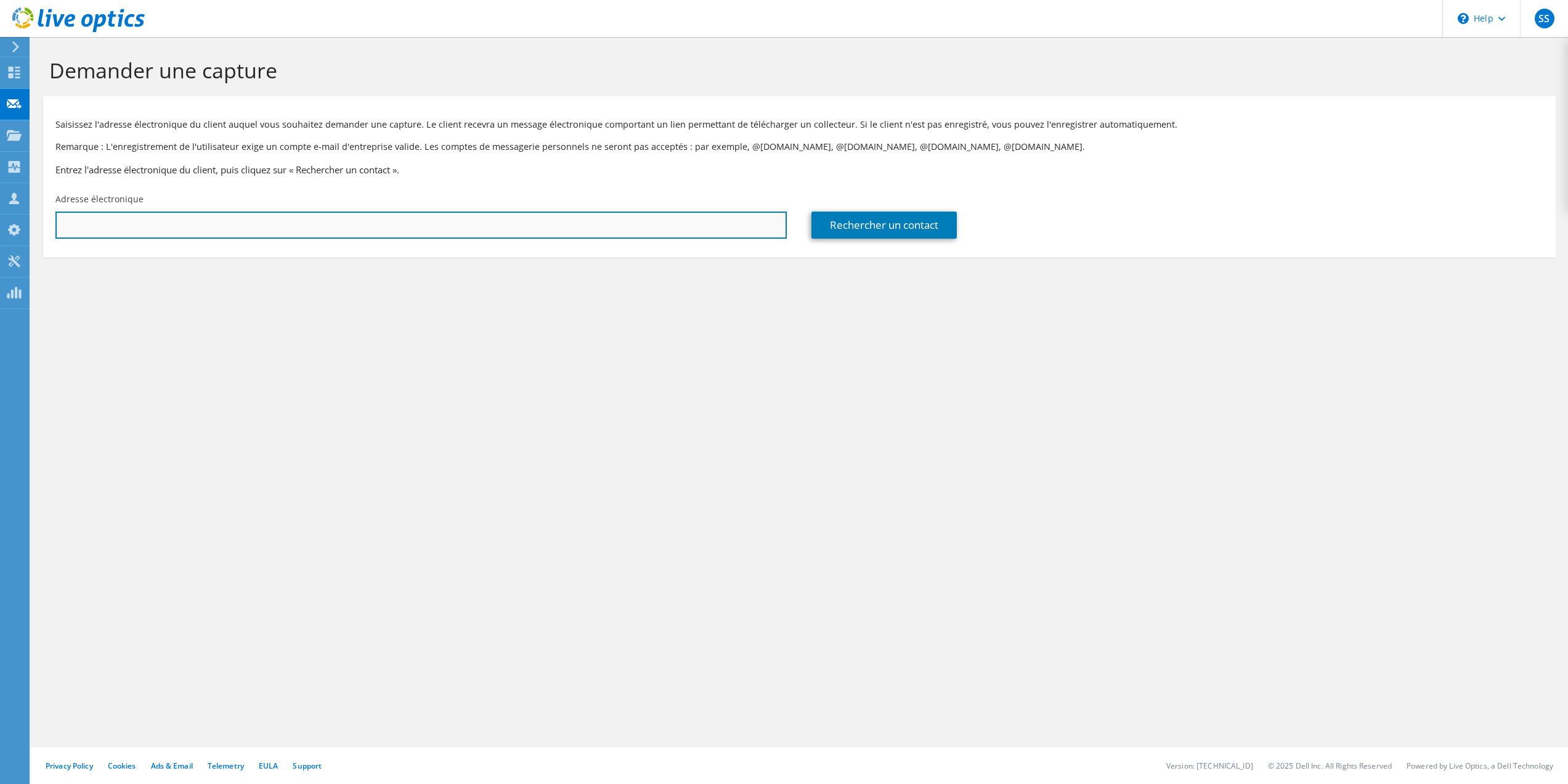
click at [486, 226] on input "text" at bounding box center [420, 225] width 731 height 28
click at [254, 213] on input "text" at bounding box center [420, 225] width 731 height 28
paste input "[PERSON_NAME] <[PERSON_NAME][EMAIL_ADDRESS][DOMAIN_NAME]>"
drag, startPoint x: 12, startPoint y: 227, endPoint x: 3, endPoint y: 227, distance: 9.0
click at [3, 227] on div "SS Partenaire support support [EMAIL_ADDRESS][DOMAIN_NAME] AKTEA My Profile Log…" at bounding box center [784, 392] width 1568 height 784
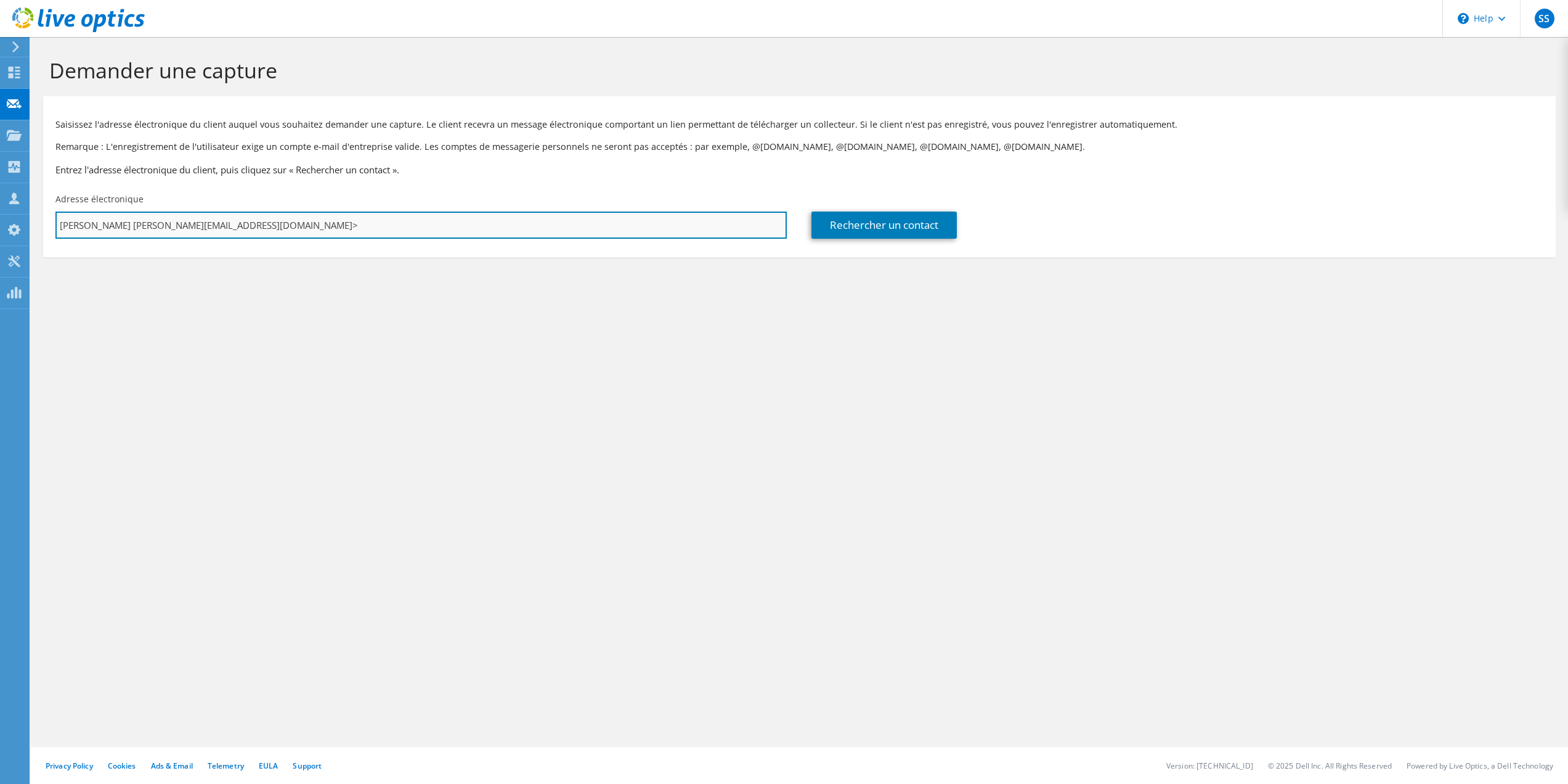
click at [311, 235] on input "[PERSON_NAME] [PERSON_NAME][EMAIL_ADDRESS][DOMAIN_NAME]>" at bounding box center [420, 225] width 731 height 28
click at [29, 226] on div "SS Partenaire support support [EMAIL_ADDRESS][DOMAIN_NAME] AKTEA My Profile Log…" at bounding box center [784, 392] width 1568 height 784
type input "[PERSON_NAME][EMAIL_ADDRESS][DOMAIN_NAME]"
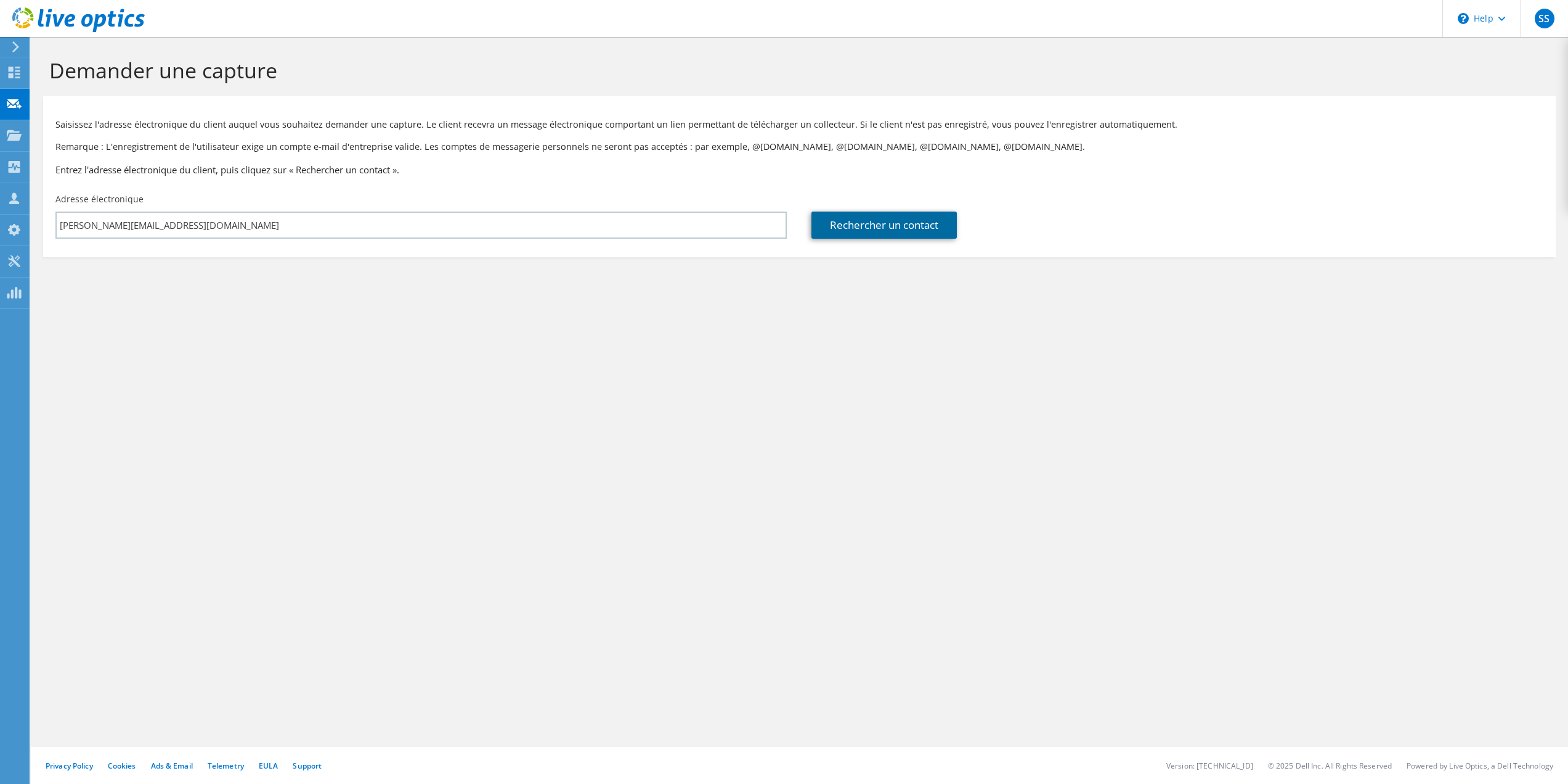
click at [870, 232] on link "Rechercher un contact" at bounding box center [884, 225] width 146 height 28
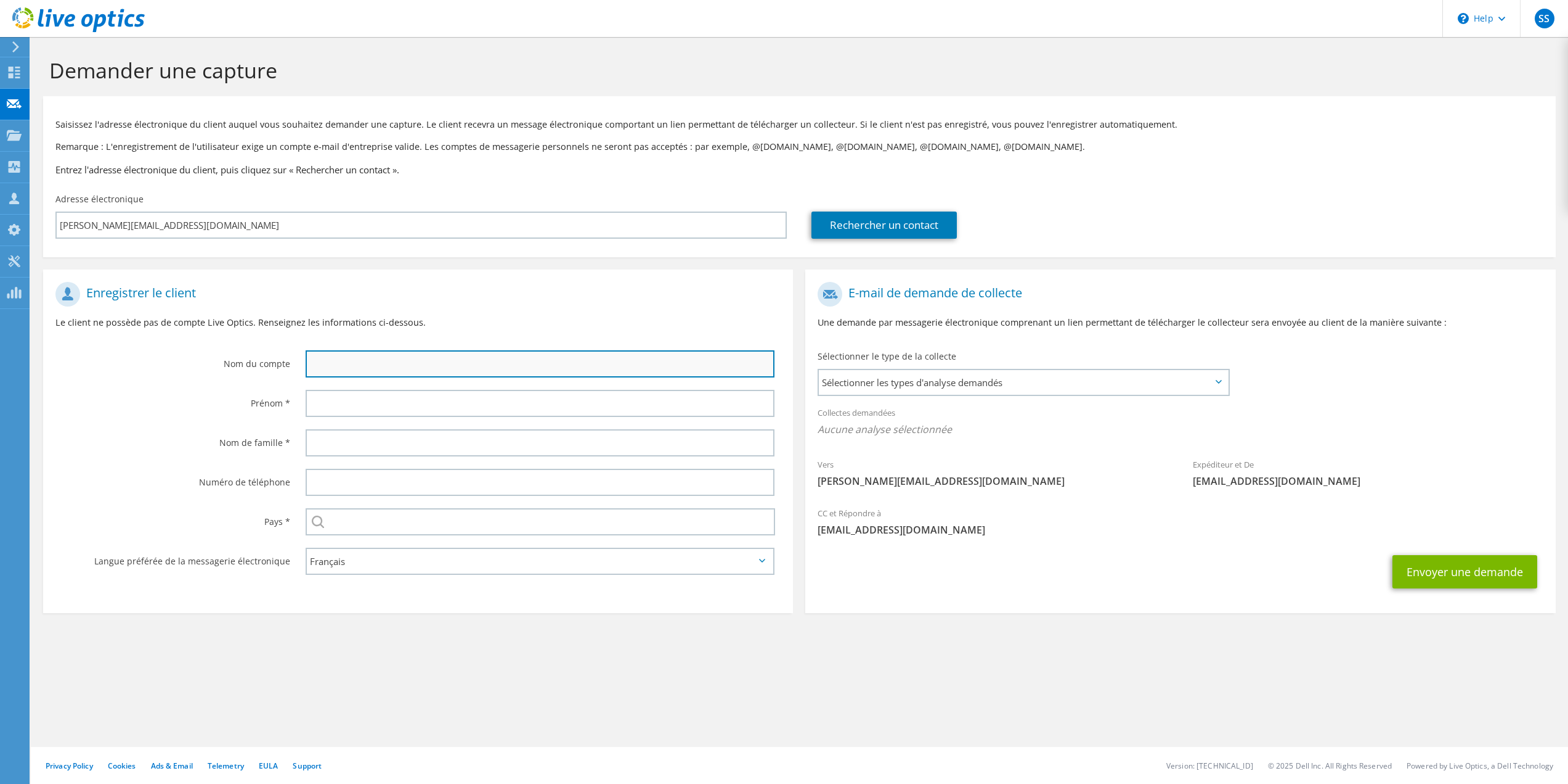
click at [490, 365] on input "text" at bounding box center [540, 364] width 470 height 28
type input "AEROCAMPUS"
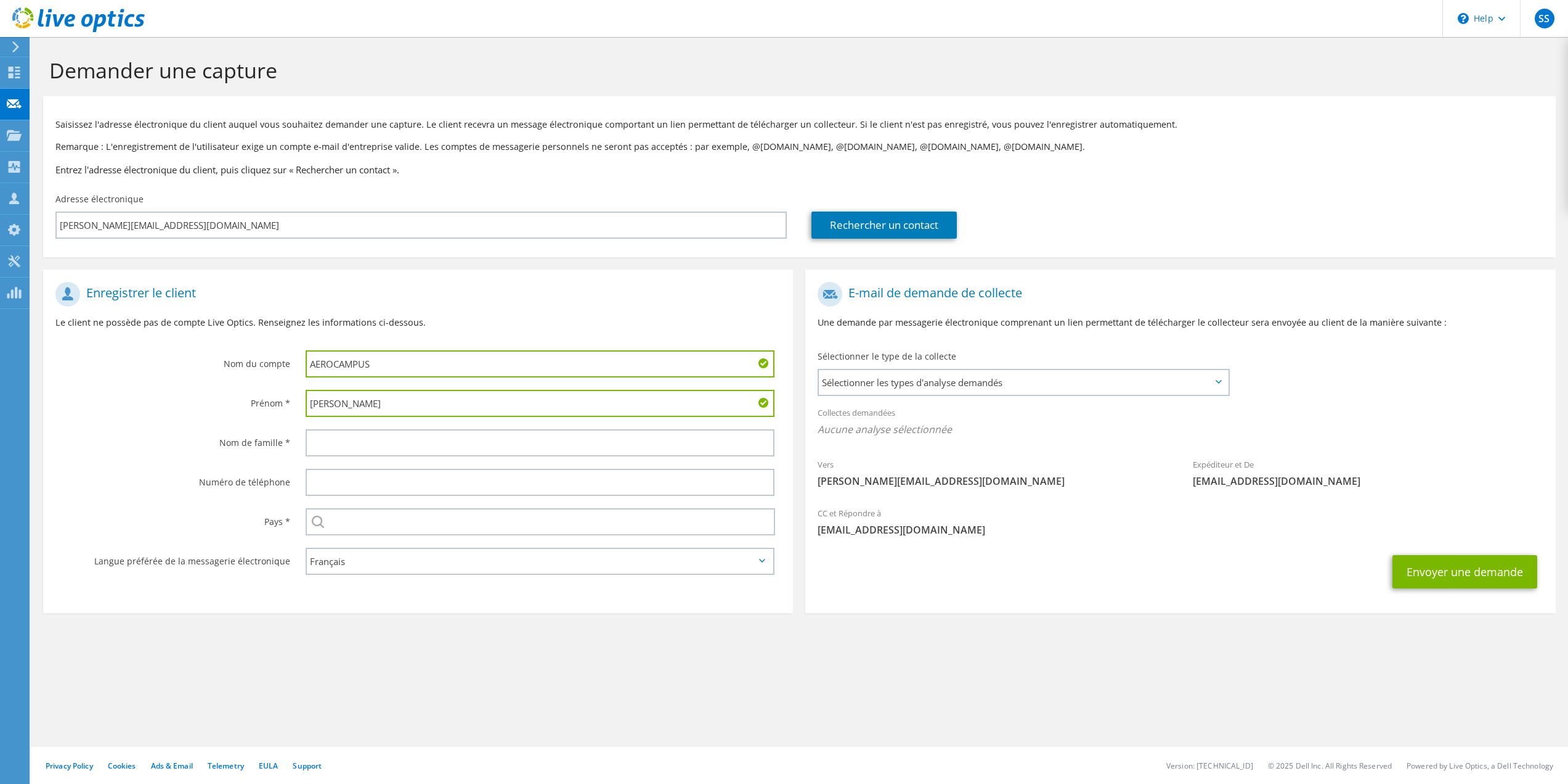
type input "[PERSON_NAME]"
type input "DEMESTE"
click at [1115, 381] on span "Sélectionner les types d'analyse demandés" at bounding box center [1023, 382] width 409 height 25
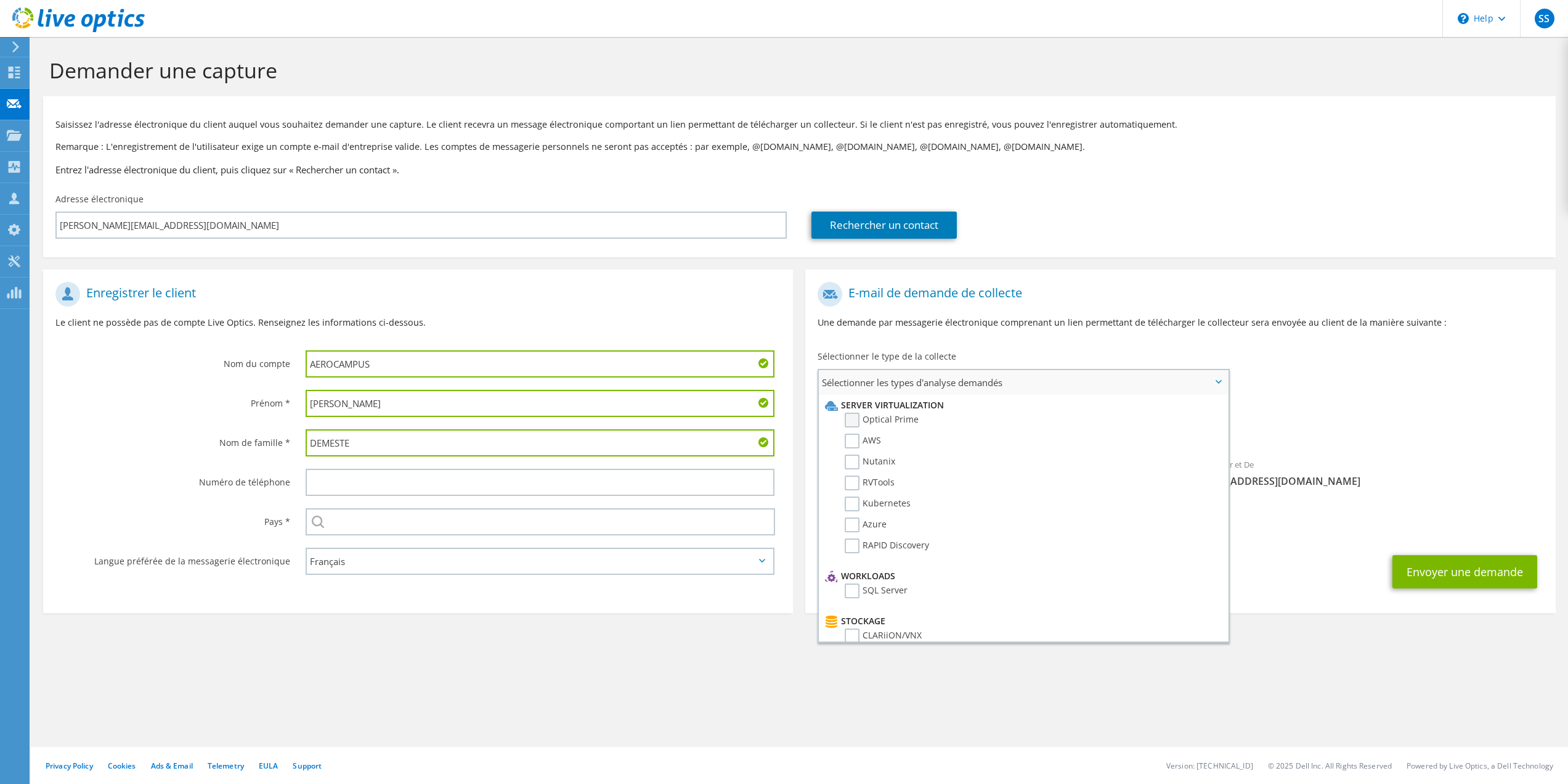
click at [858, 424] on label "Optical Prime" at bounding box center [881, 420] width 74 height 15
click at [0, 0] on input "Optical Prime" at bounding box center [0, 0] width 0 height 0
click at [1172, 322] on p "Une demande par messagerie électronique comprenant un lien permettant de téléch…" at bounding box center [1180, 322] width 725 height 13
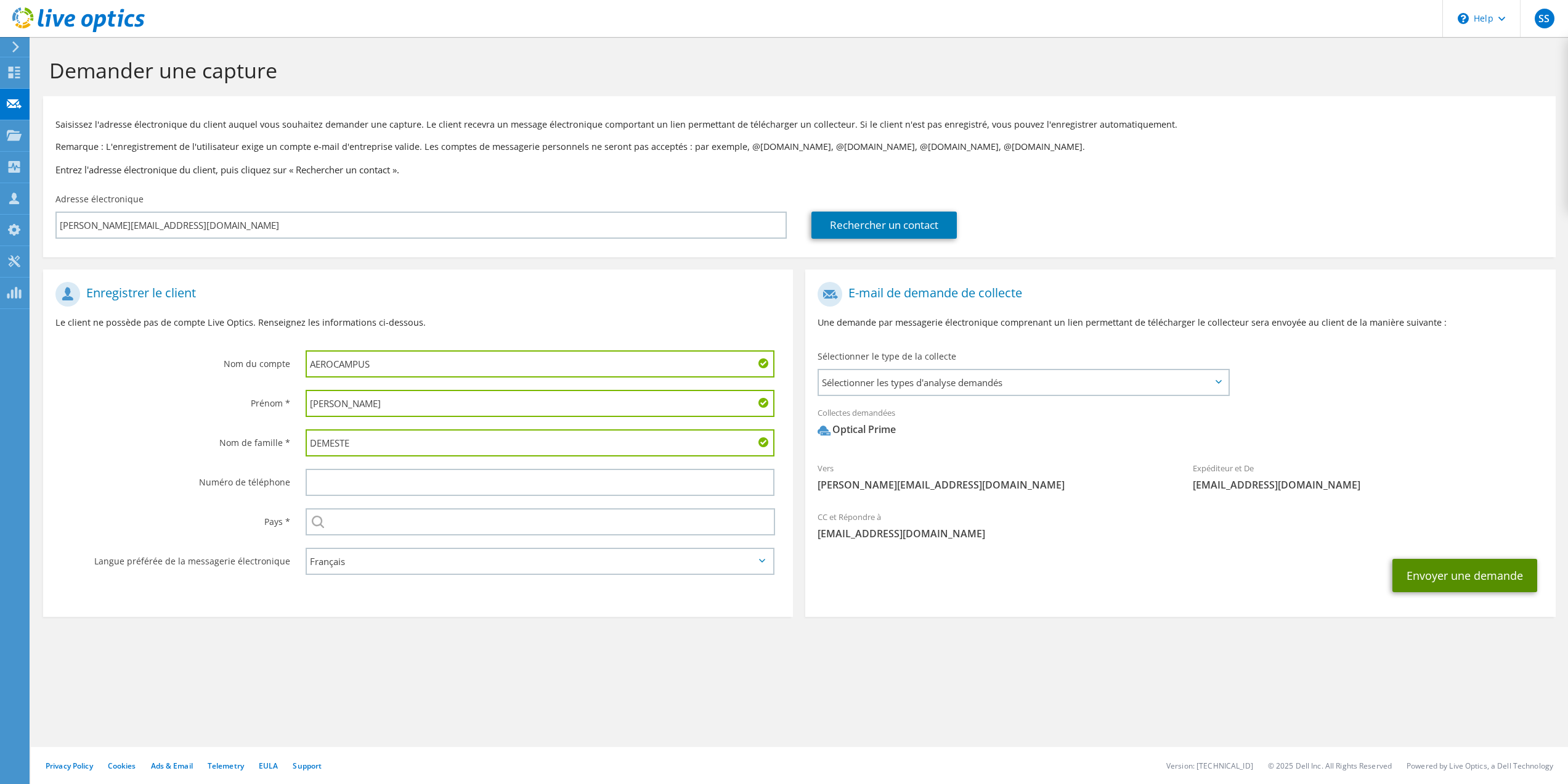
click at [1433, 567] on button "Envoyer une demande" at bounding box center [1465, 574] width 145 height 33
